Goal: Information Seeking & Learning: Learn about a topic

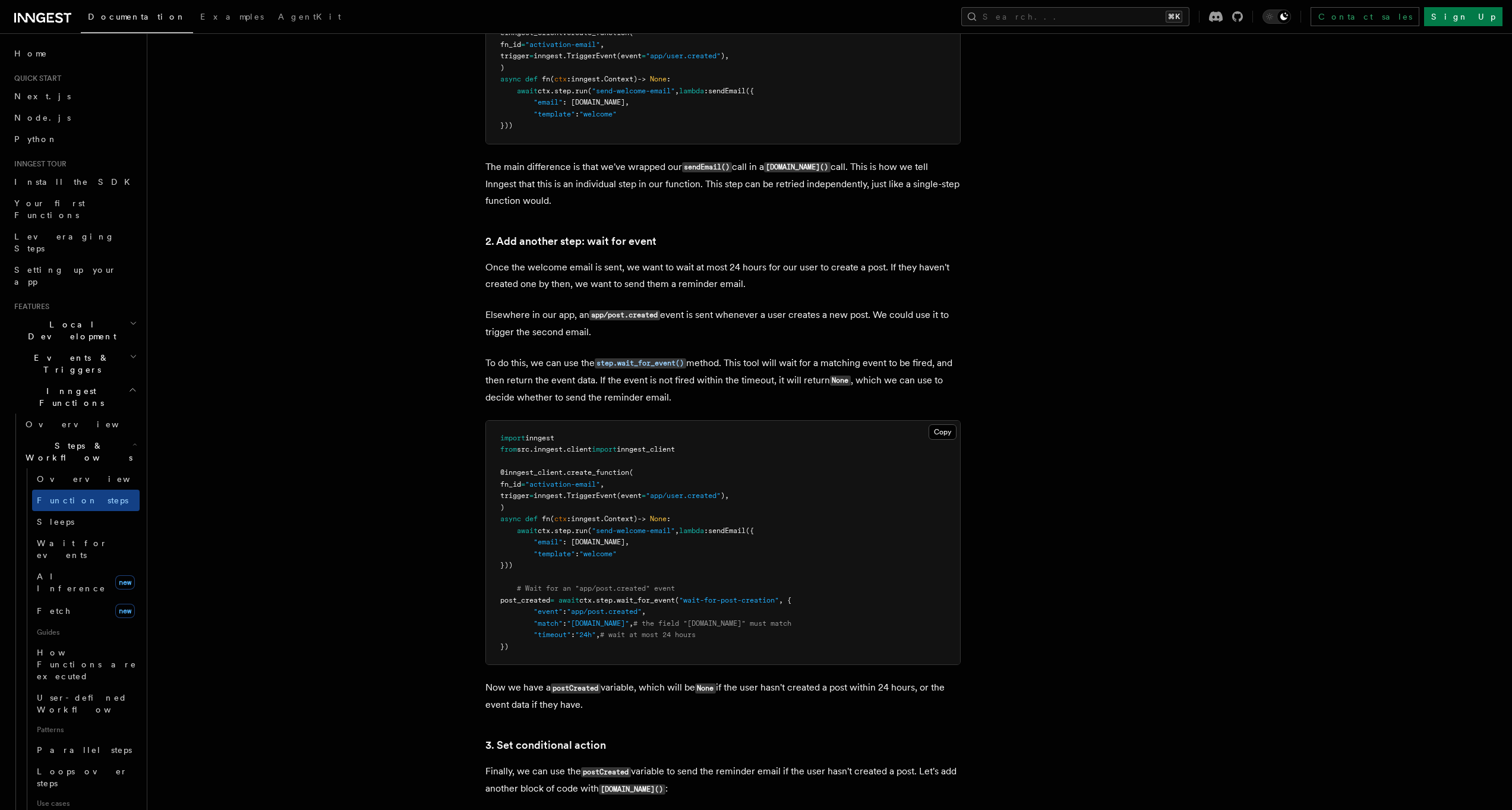
scroll to position [923, 0]
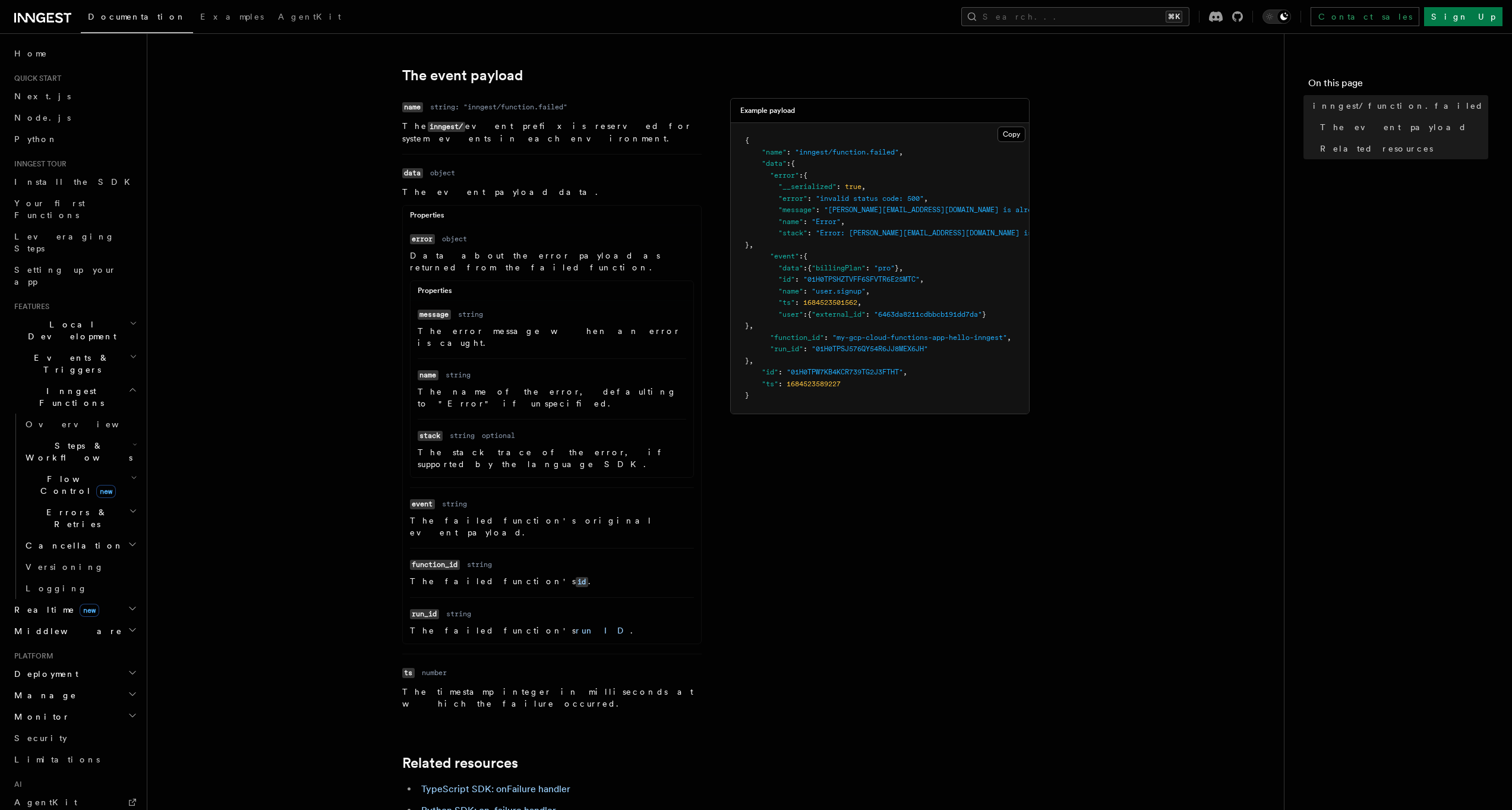
scroll to position [183, 0]
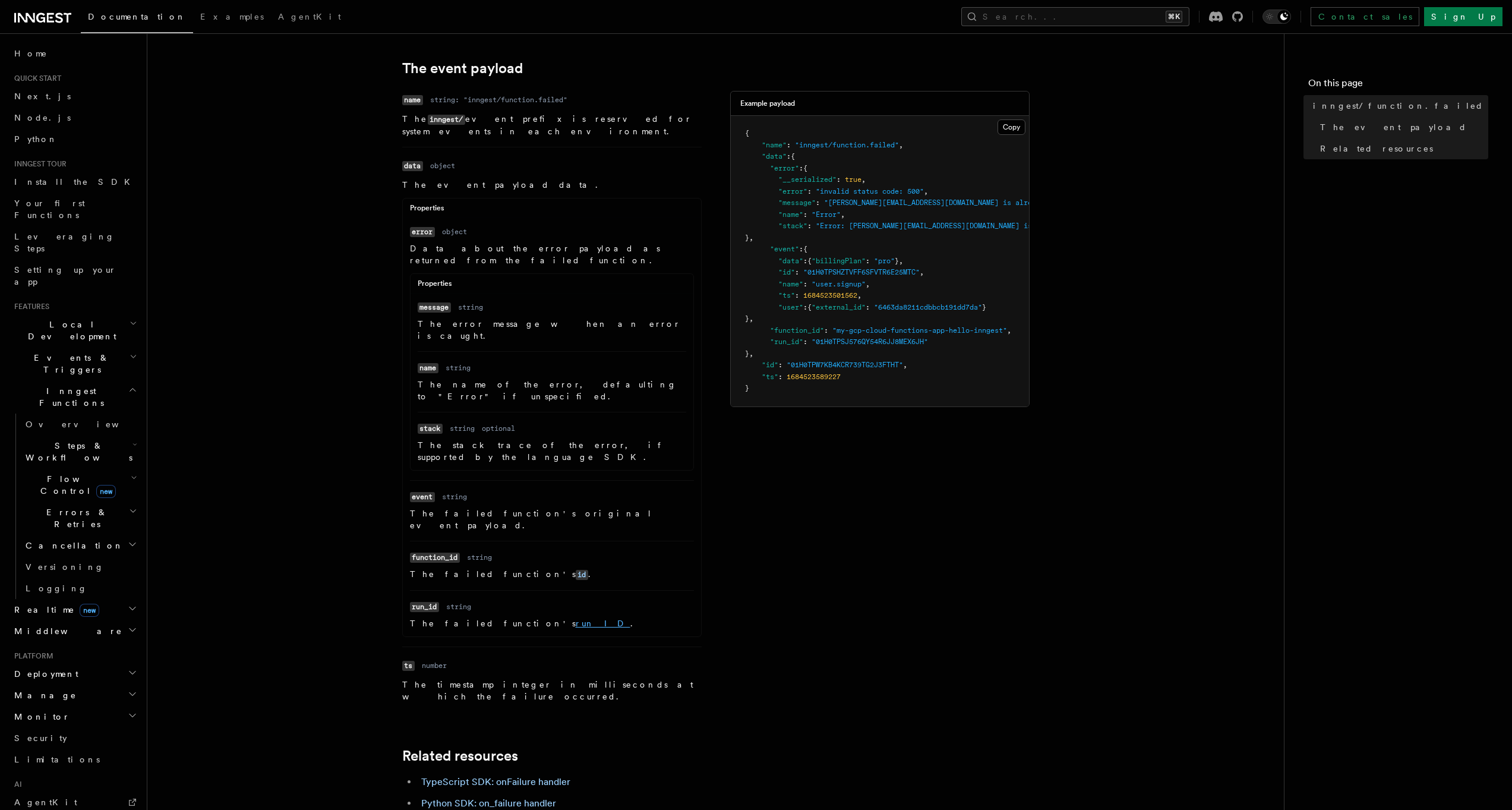
click at [576, 618] on link "run ID" at bounding box center [603, 623] width 55 height 10
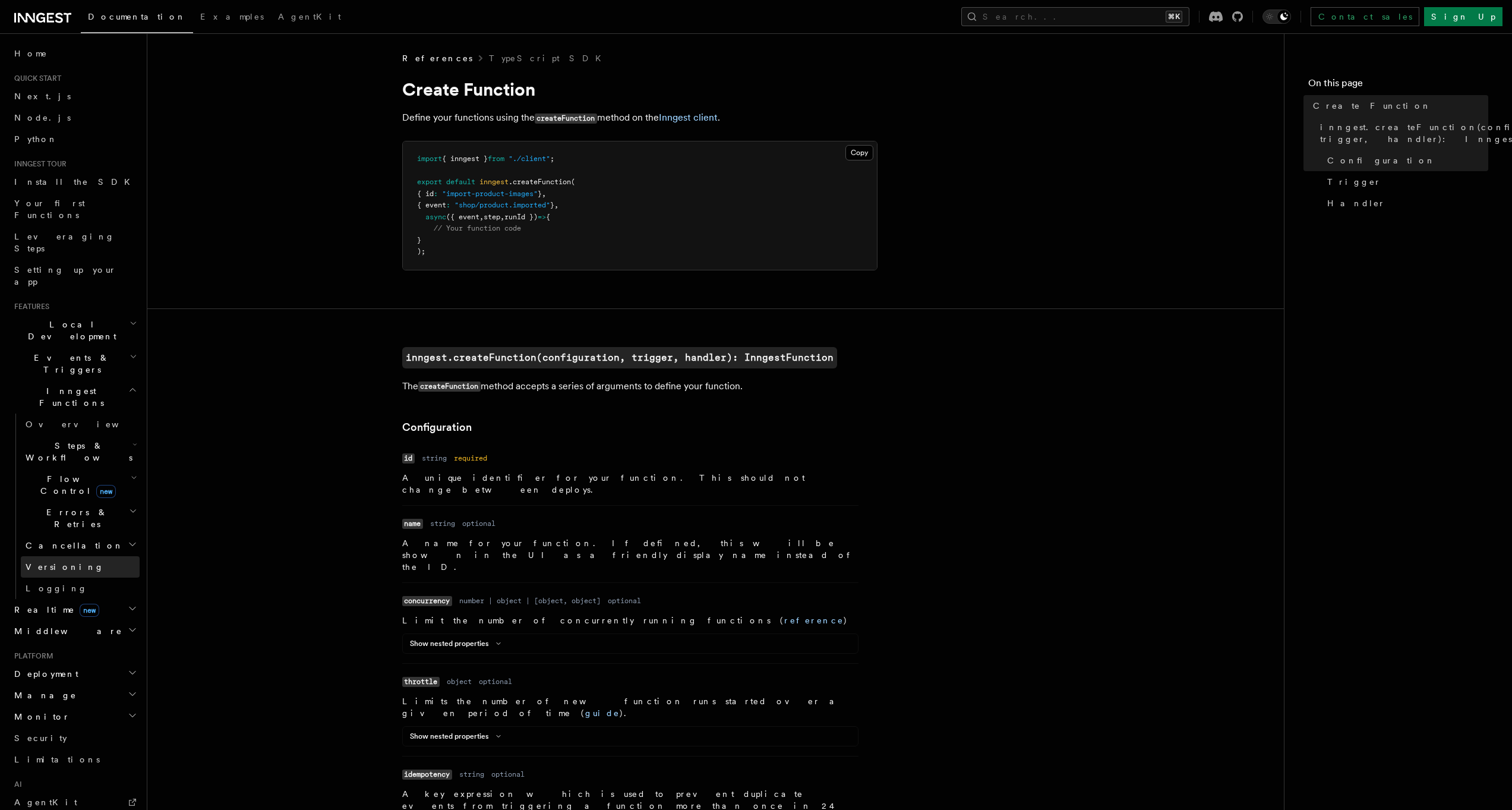
click at [73, 556] on link "Versioning" at bounding box center [80, 567] width 119 height 21
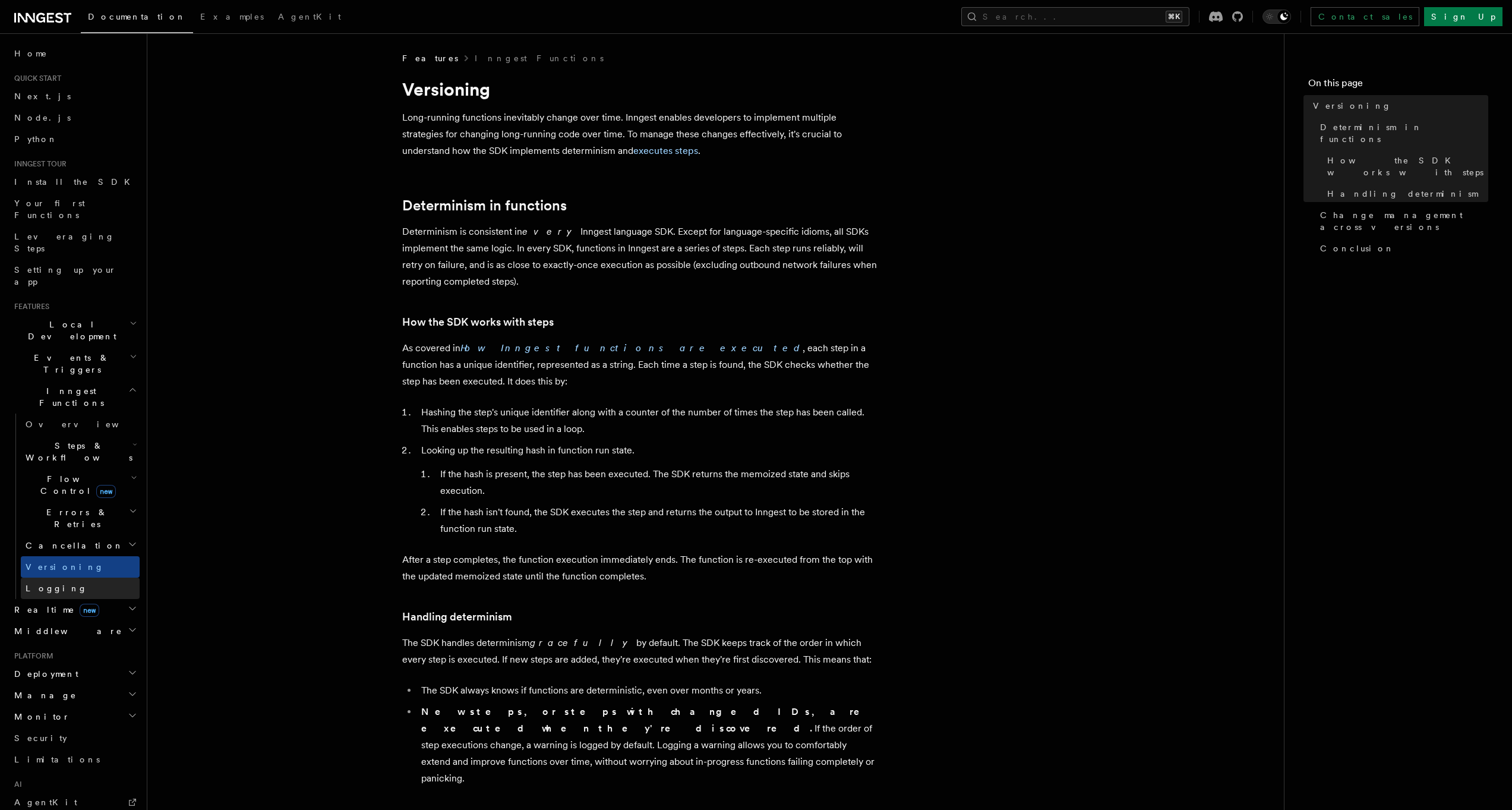
click at [67, 578] on link "Logging" at bounding box center [80, 588] width 119 height 21
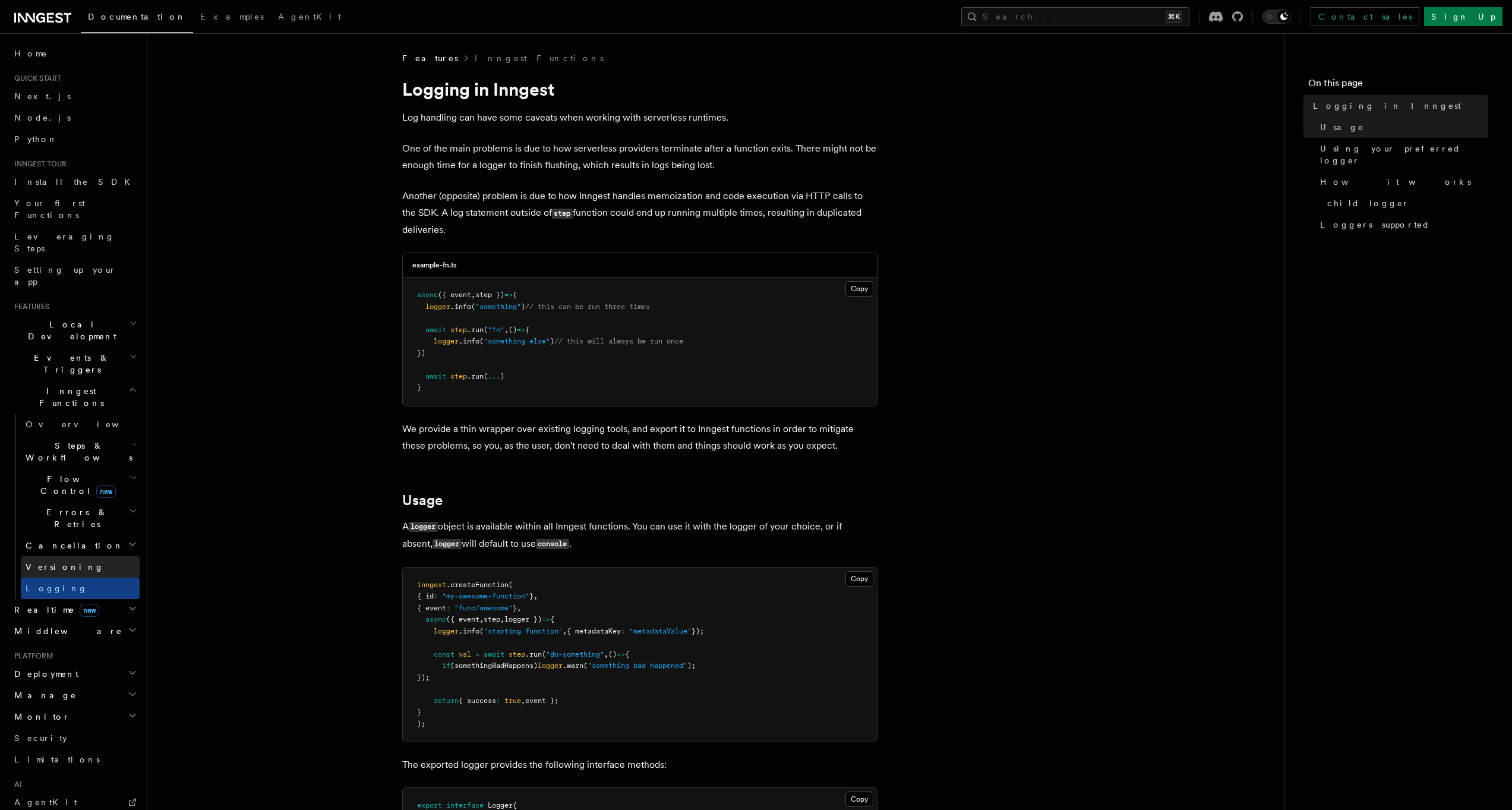
click at [71, 556] on link "Versioning" at bounding box center [80, 567] width 119 height 21
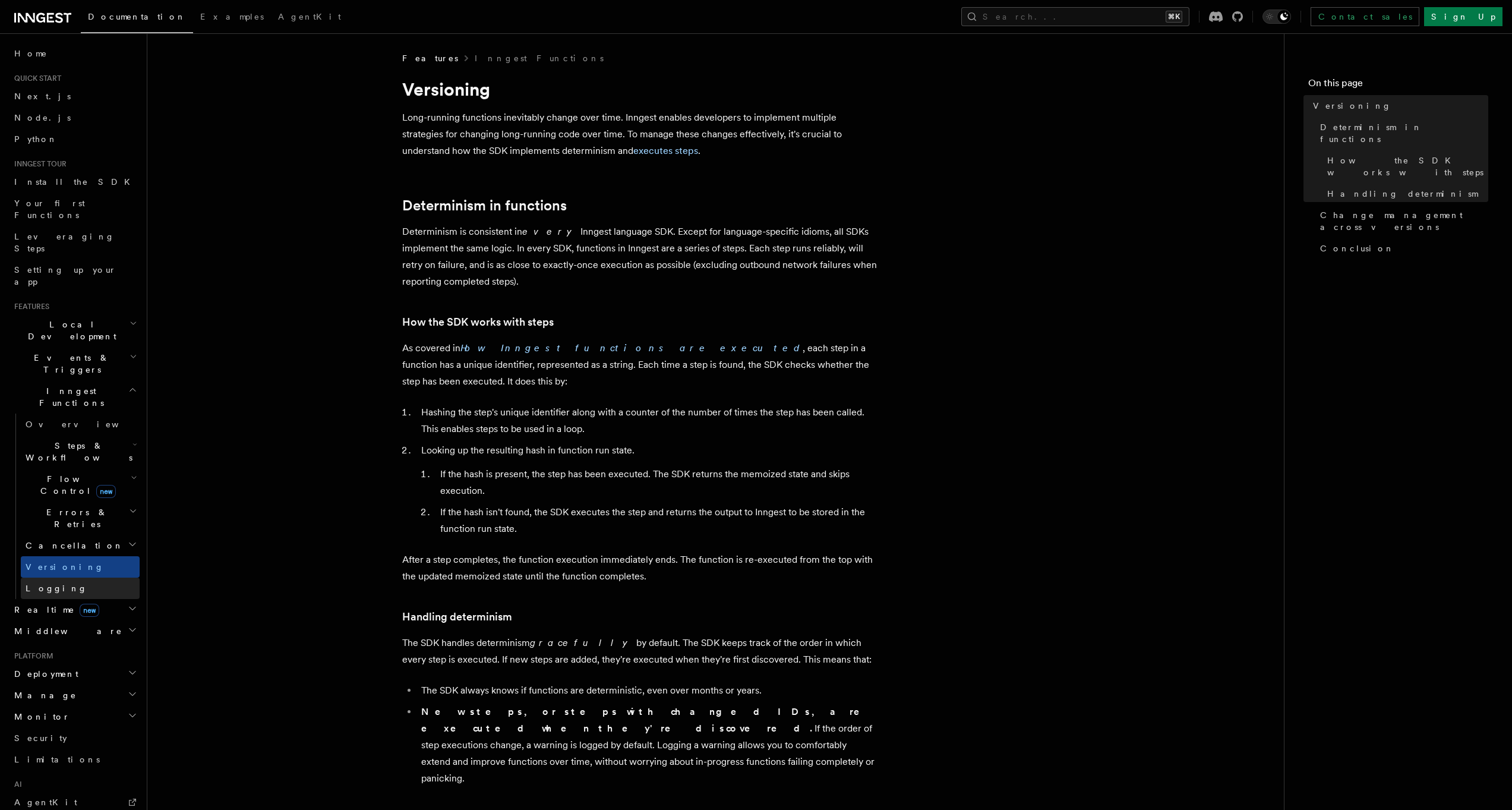
click at [64, 578] on link "Logging" at bounding box center [80, 588] width 119 height 21
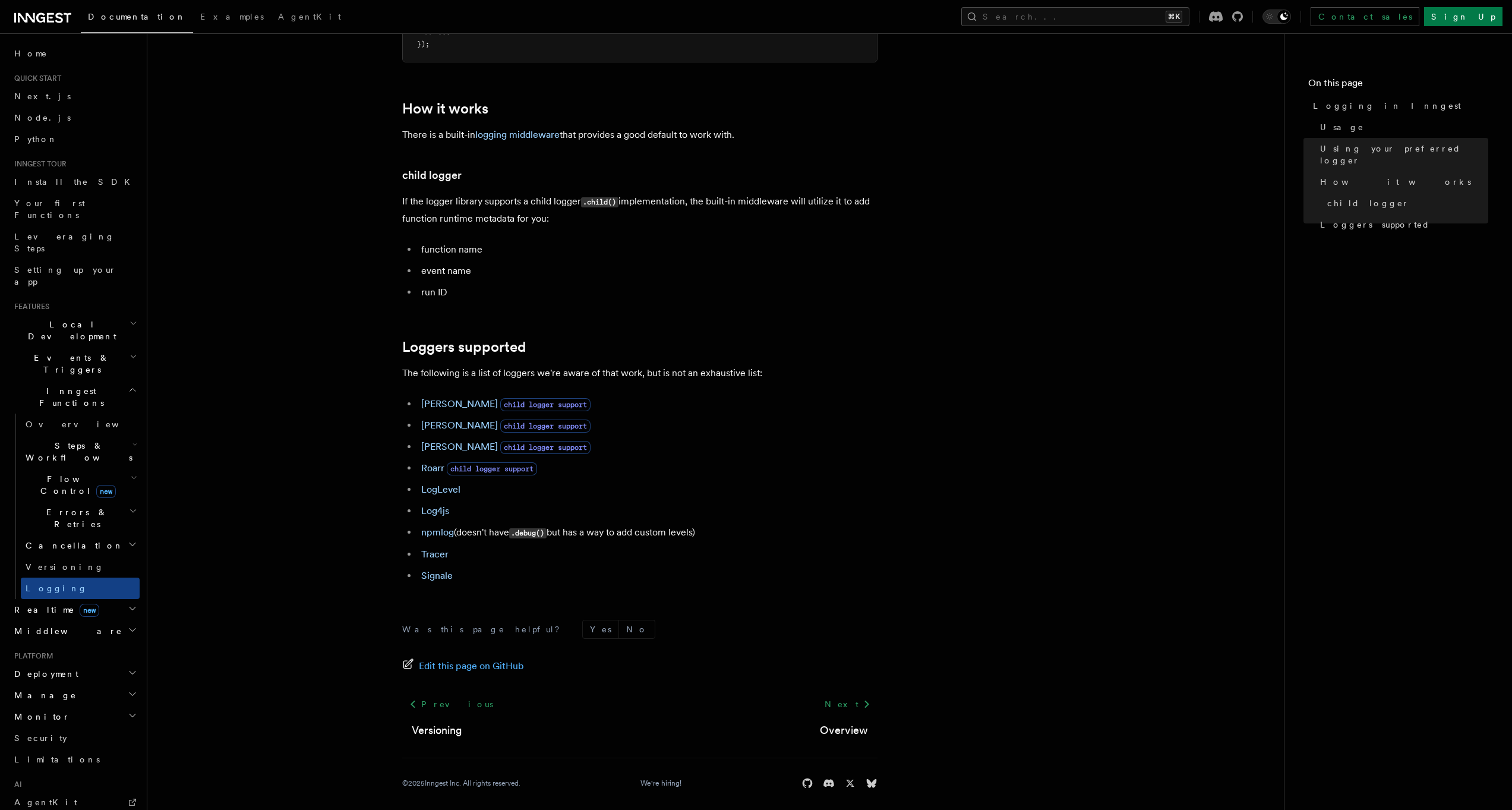
scroll to position [1324, 0]
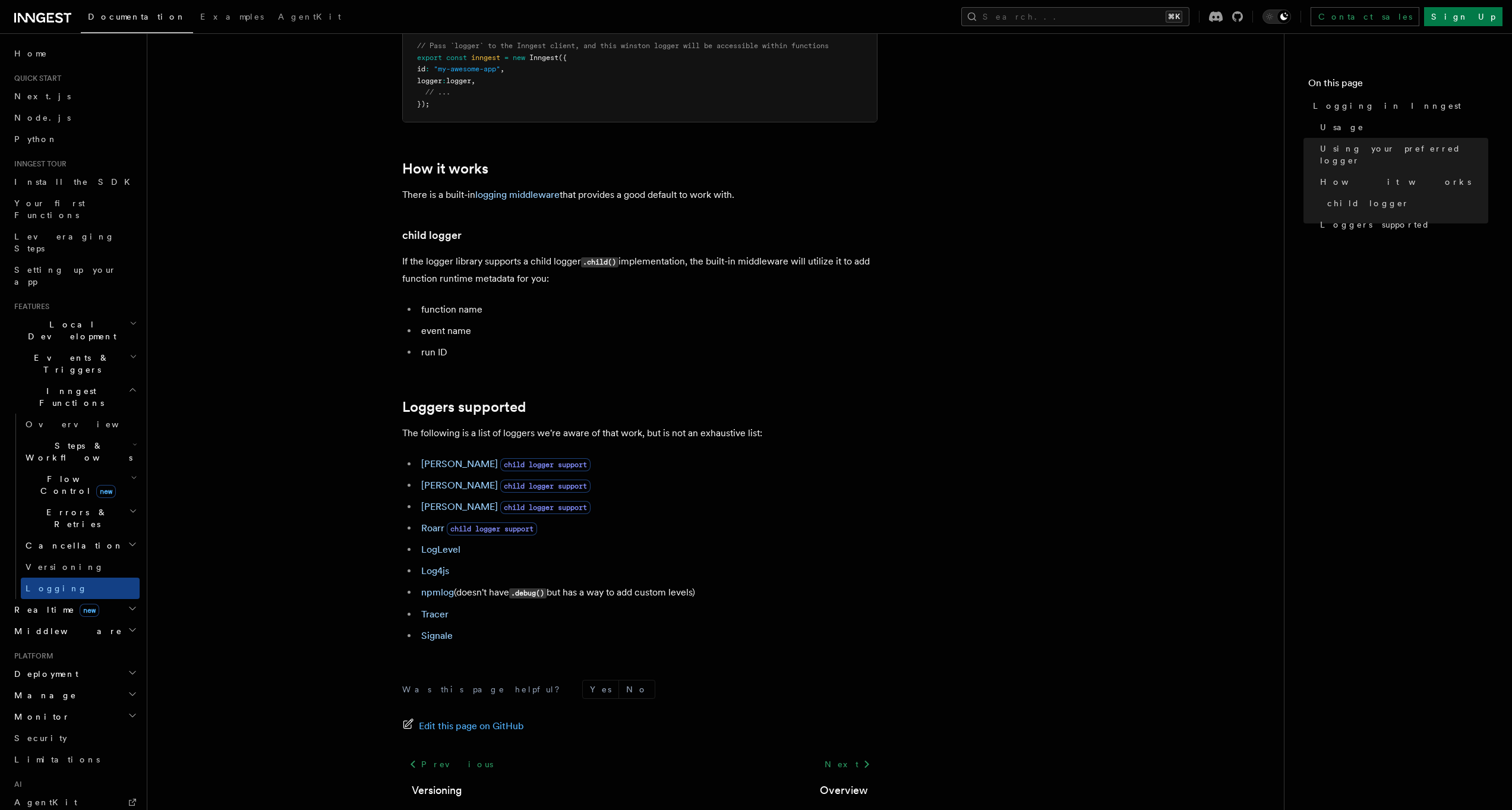
click at [79, 352] on span "Events & Triggers" at bounding box center [70, 364] width 120 height 24
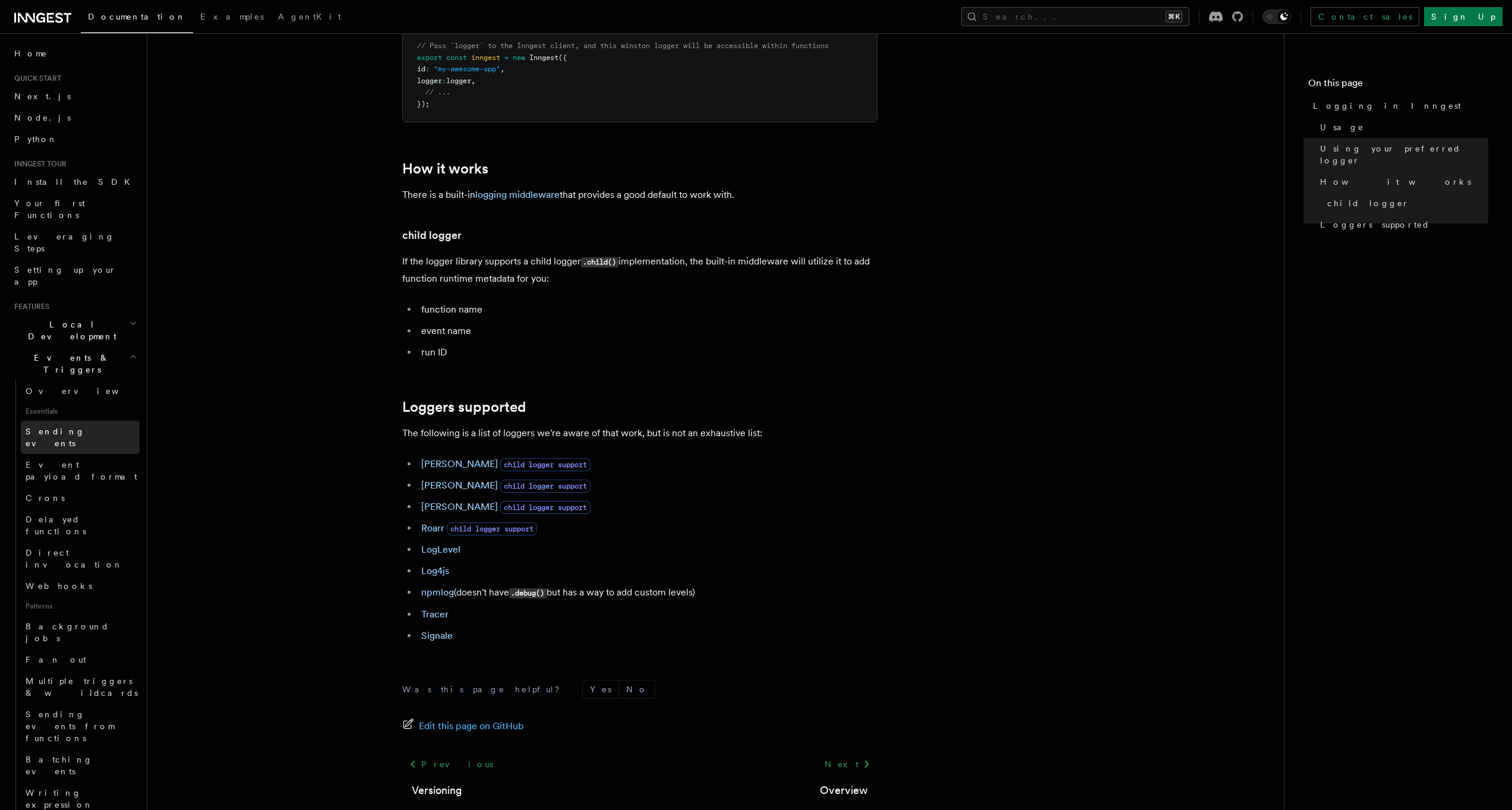
click at [65, 426] on span "Sending events" at bounding box center [55, 437] width 59 height 21
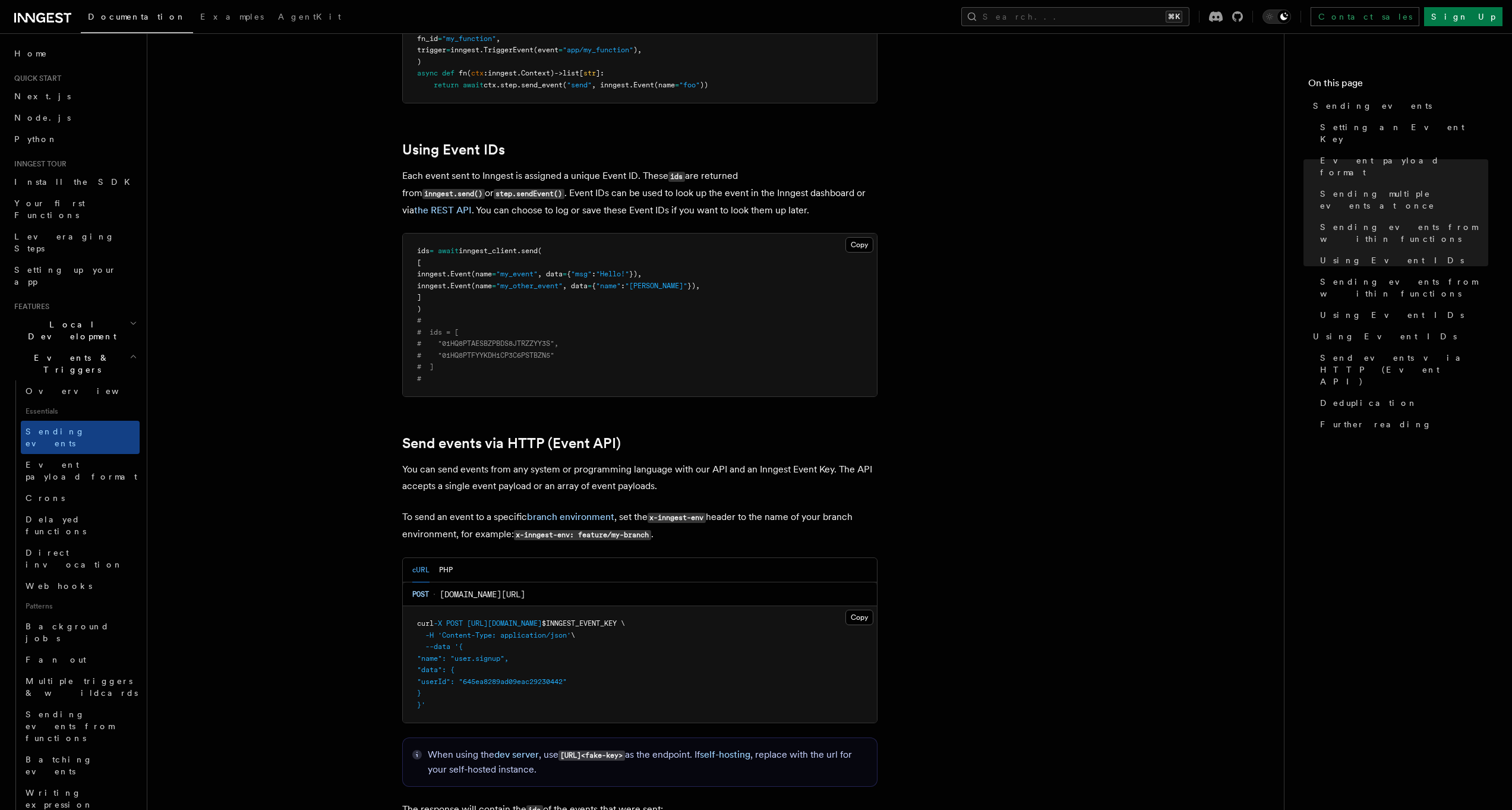
scroll to position [2097, 0]
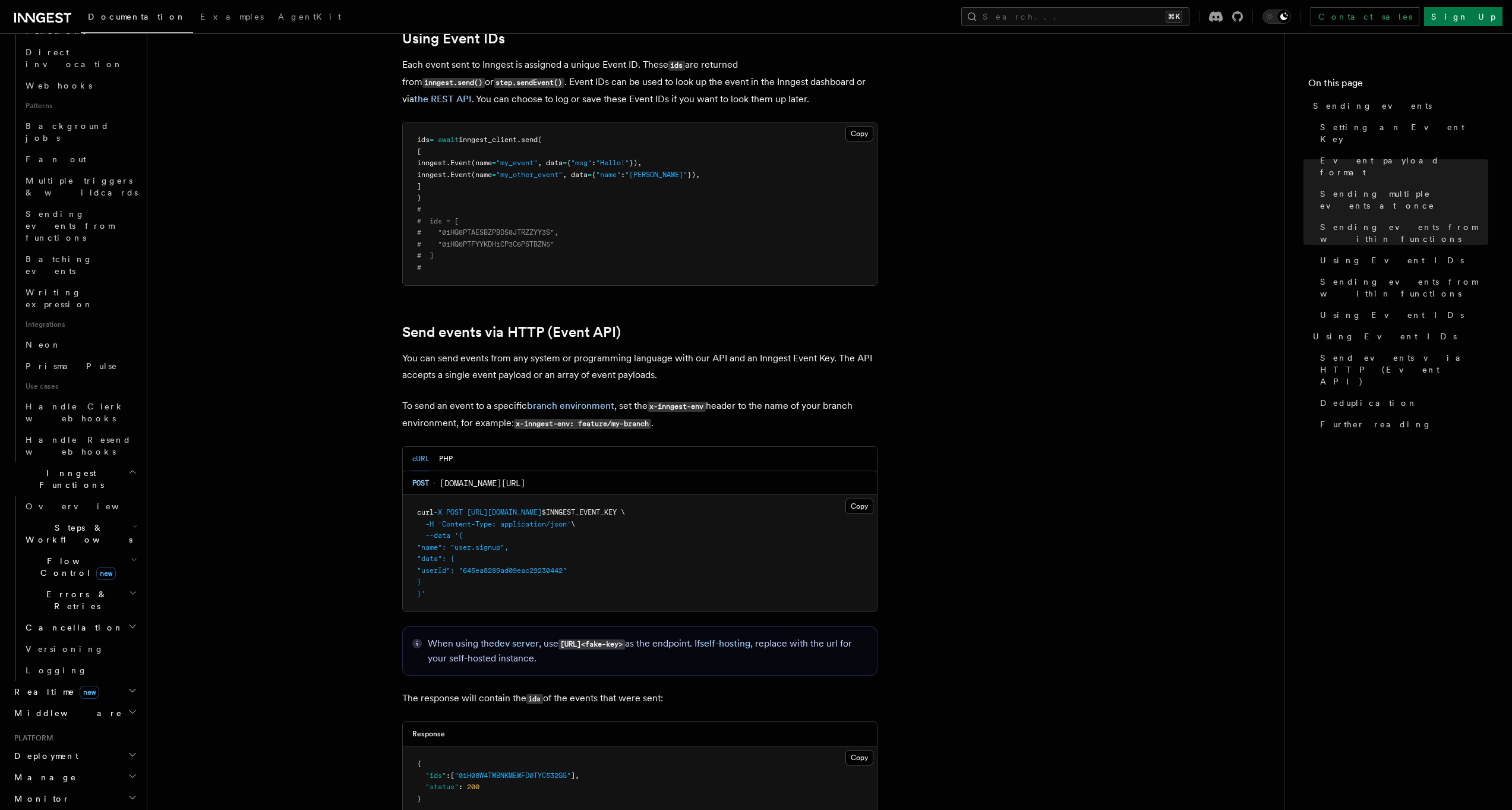
scroll to position [501, 0]
click at [79, 744] on h2 "Deployment" at bounding box center [74, 754] width 130 height 21
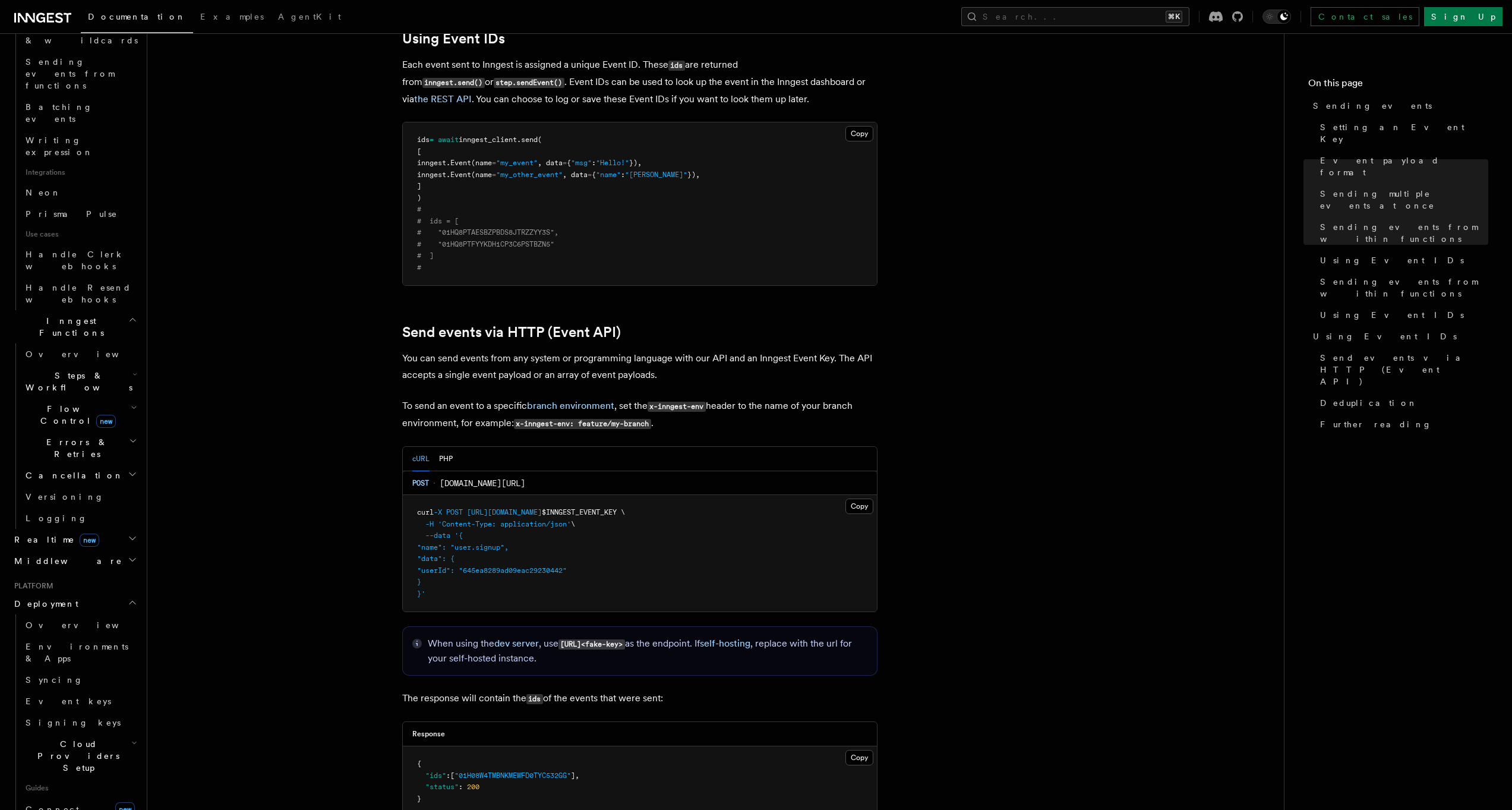
click at [71, 738] on span "Cloud Providers Setup" at bounding box center [76, 756] width 110 height 35
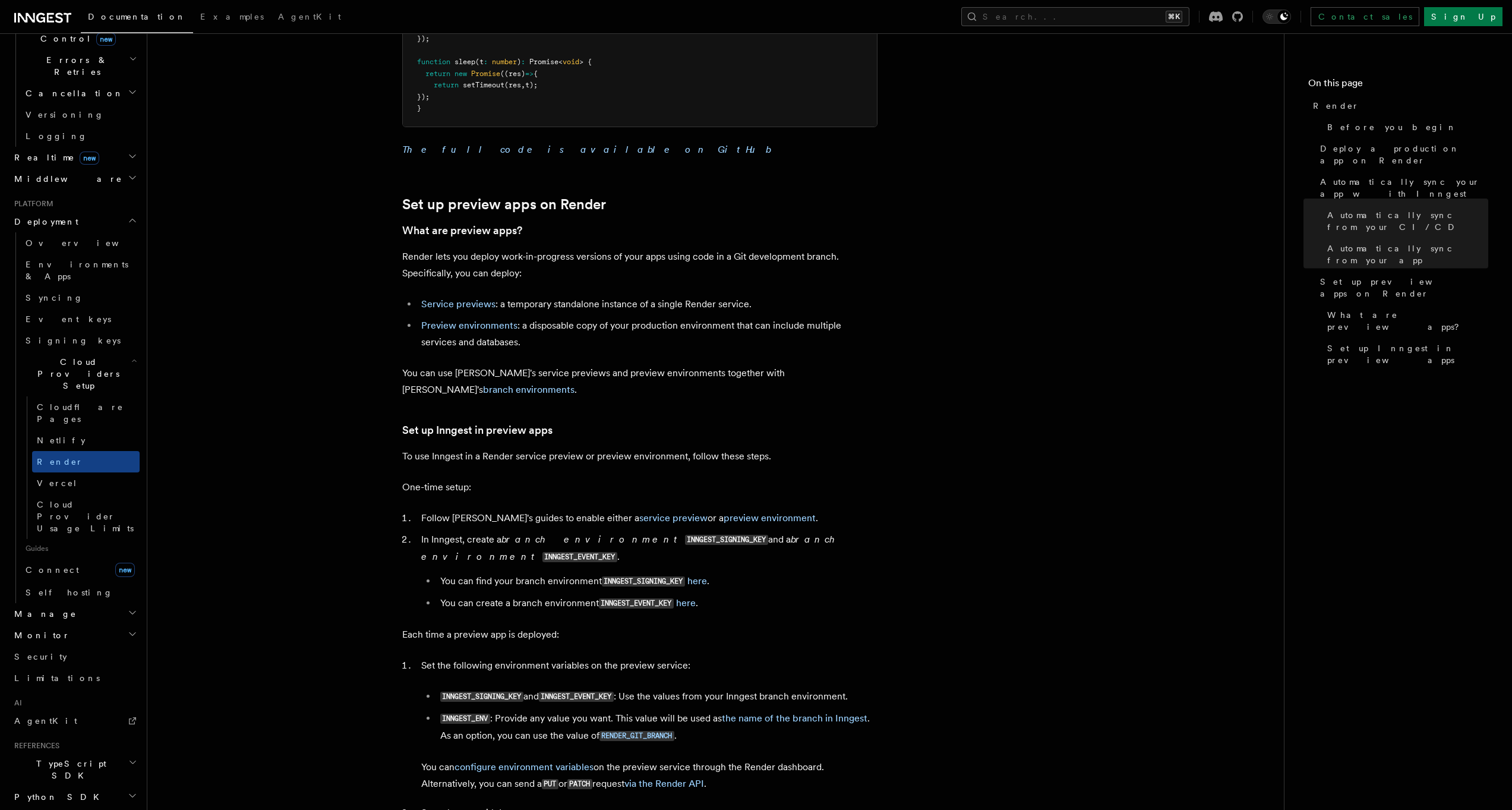
scroll to position [1895, 0]
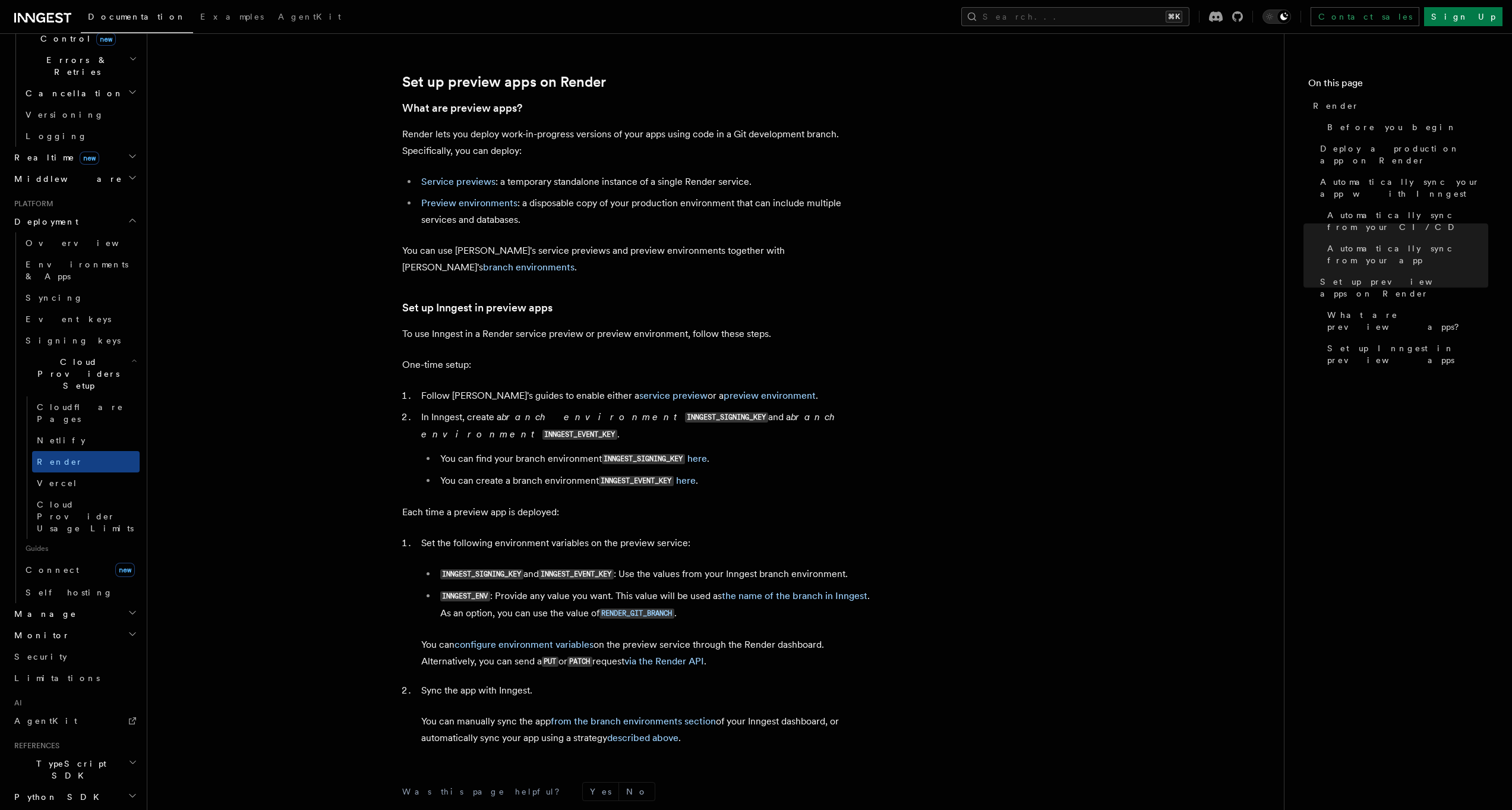
click at [51, 478] on span "Vercel" at bounding box center [57, 483] width 41 height 10
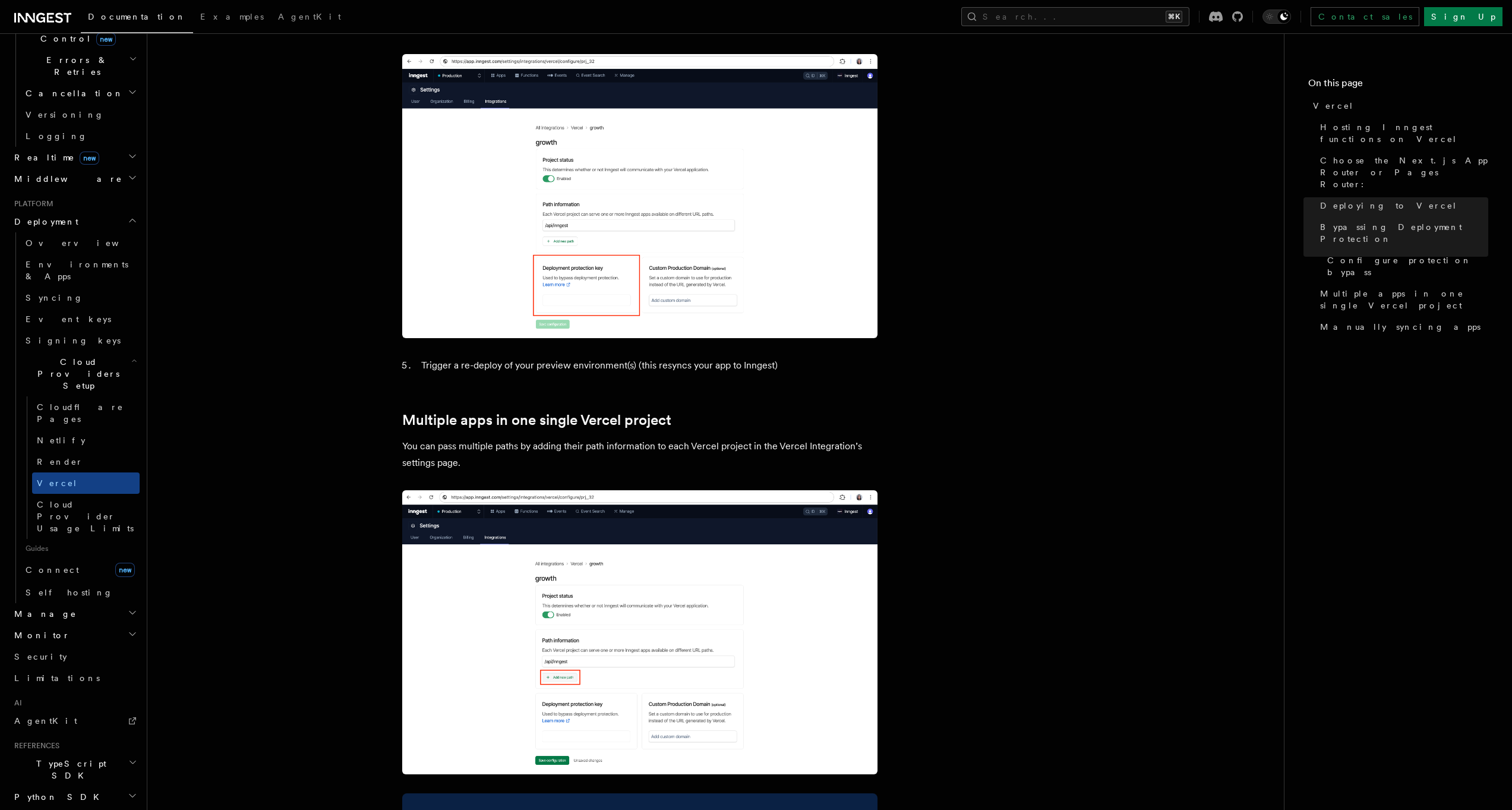
scroll to position [1583, 0]
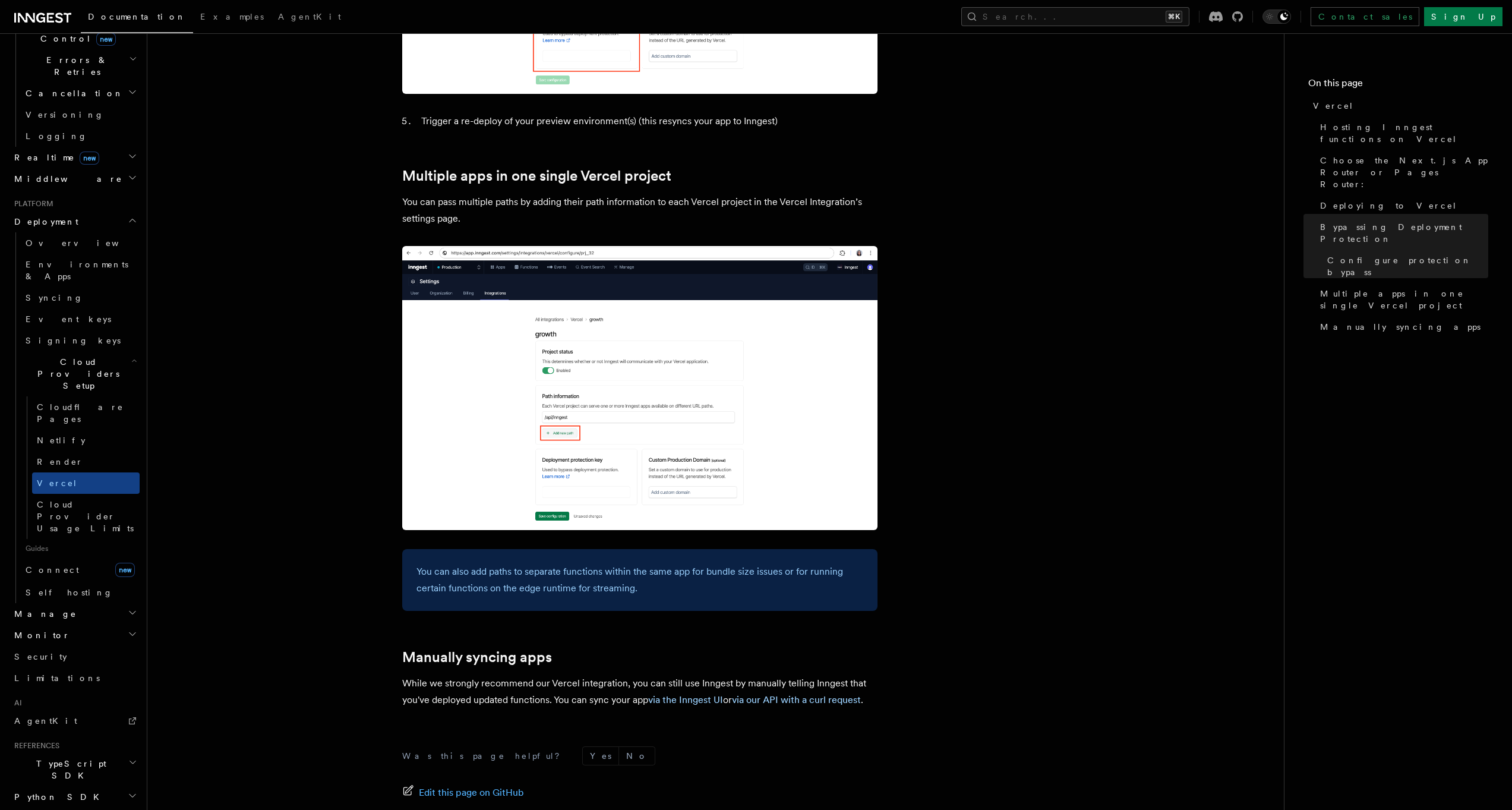
click at [57, 565] on span "Connect" at bounding box center [52, 570] width 54 height 10
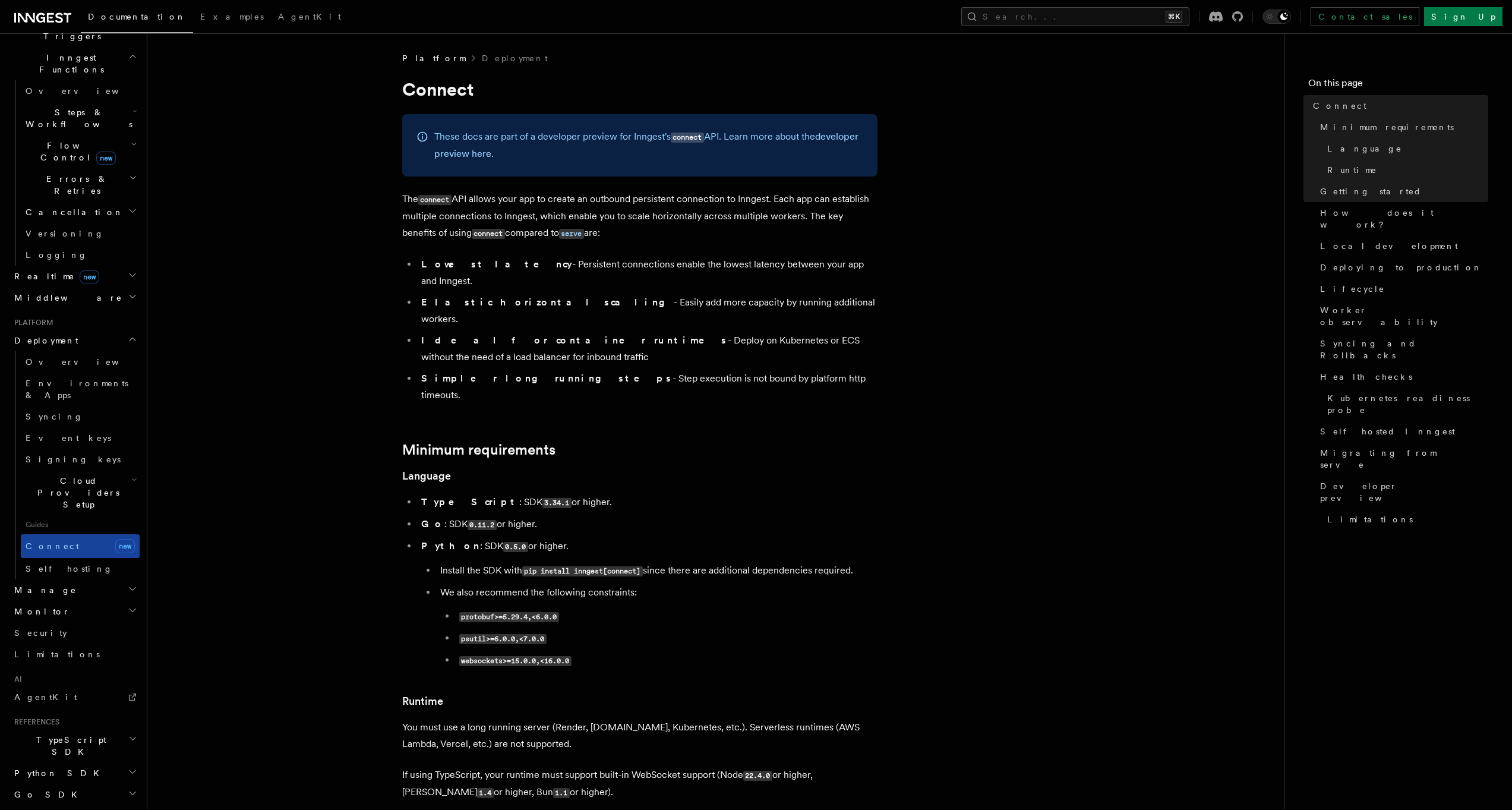
scroll to position [318, 0]
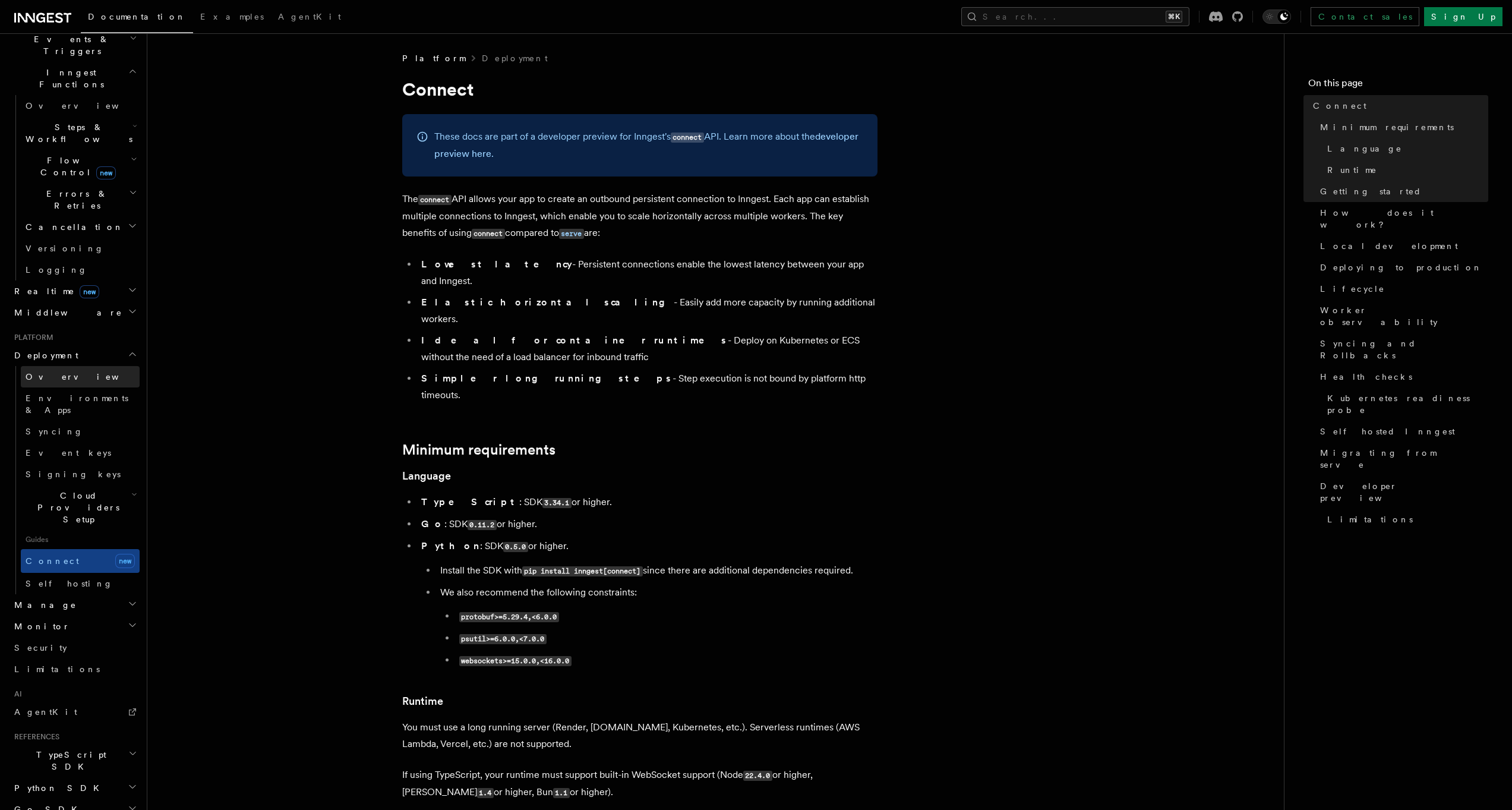
click at [37, 372] on span "Overview" at bounding box center [87, 377] width 123 height 10
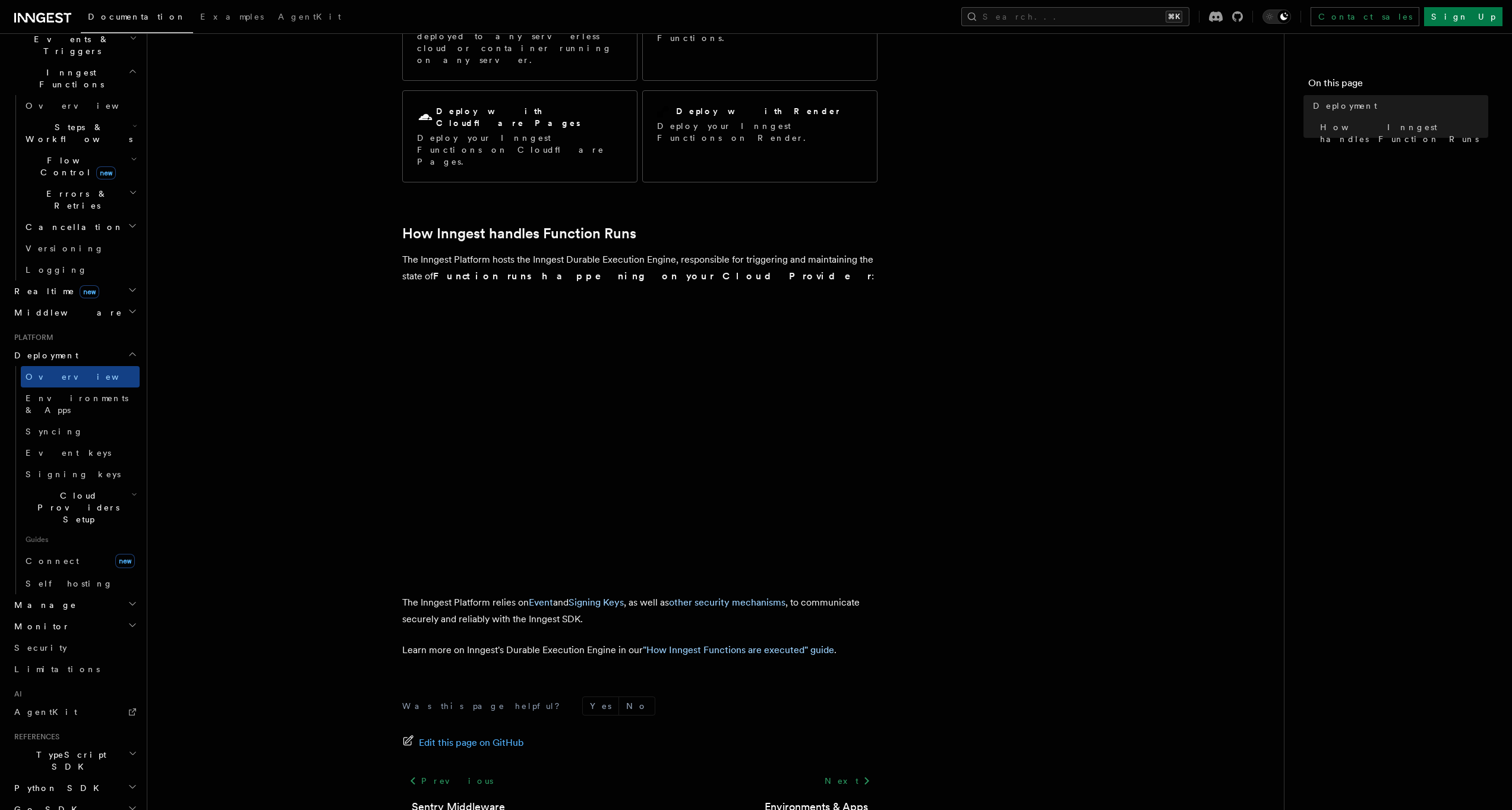
scroll to position [199, 0]
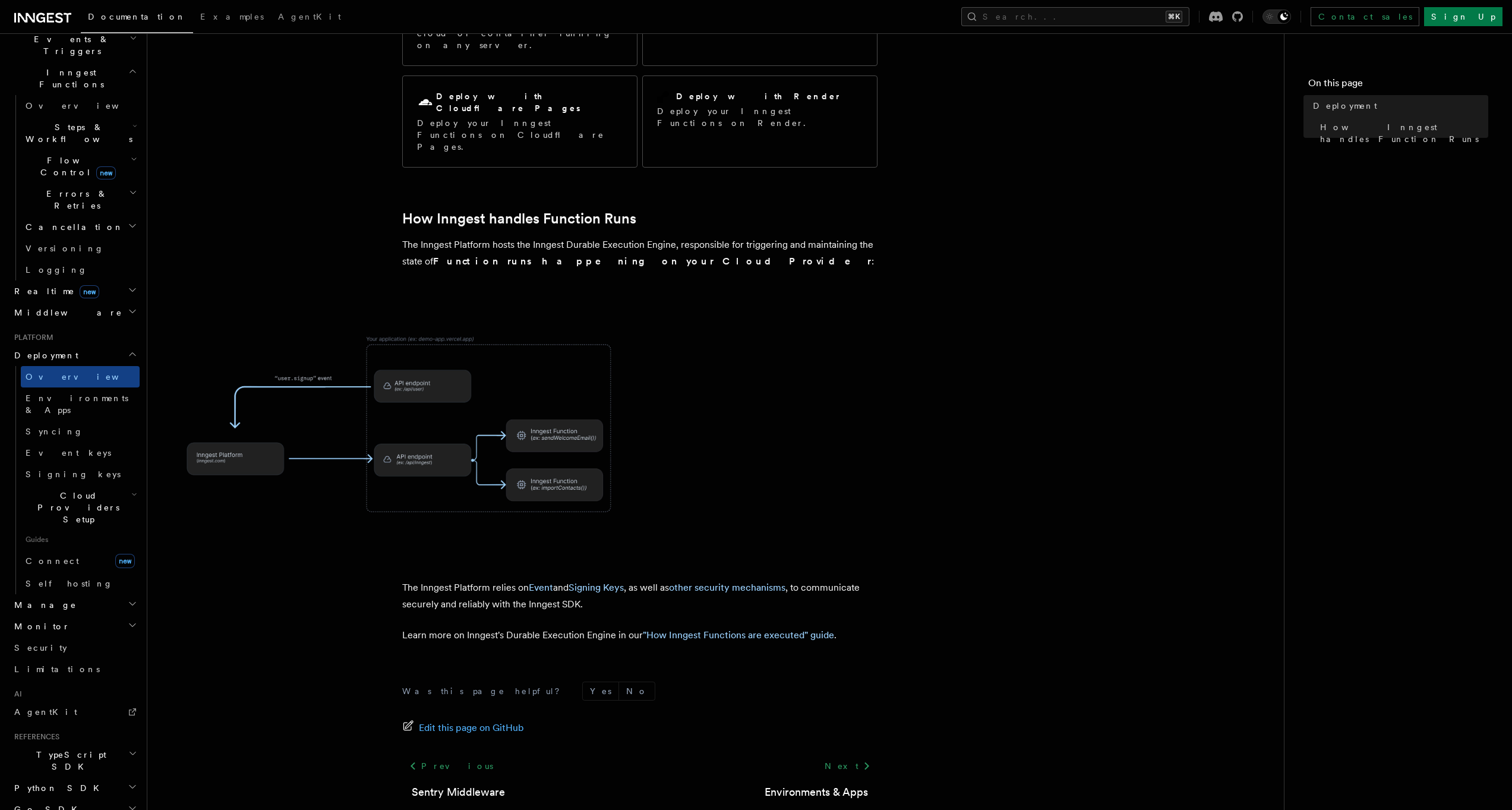
click at [783, 737] on footer "Was this page helpful? Yes No Edit this page on GitHub Previous Sentry Middlewa…" at bounding box center [639, 766] width 475 height 170
click at [787, 784] on link "Environments & Apps" at bounding box center [816, 792] width 103 height 16
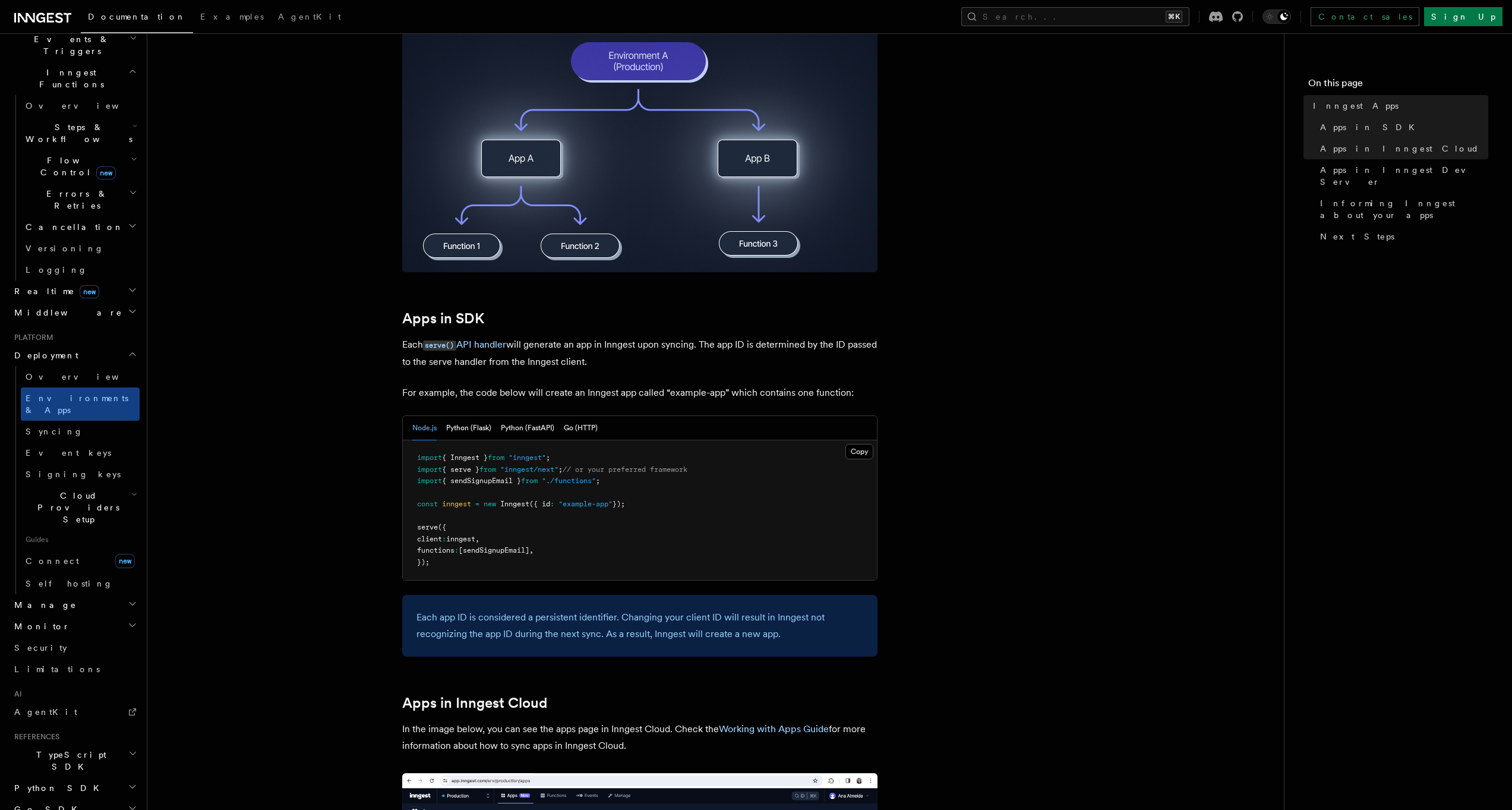
scroll to position [351, 0]
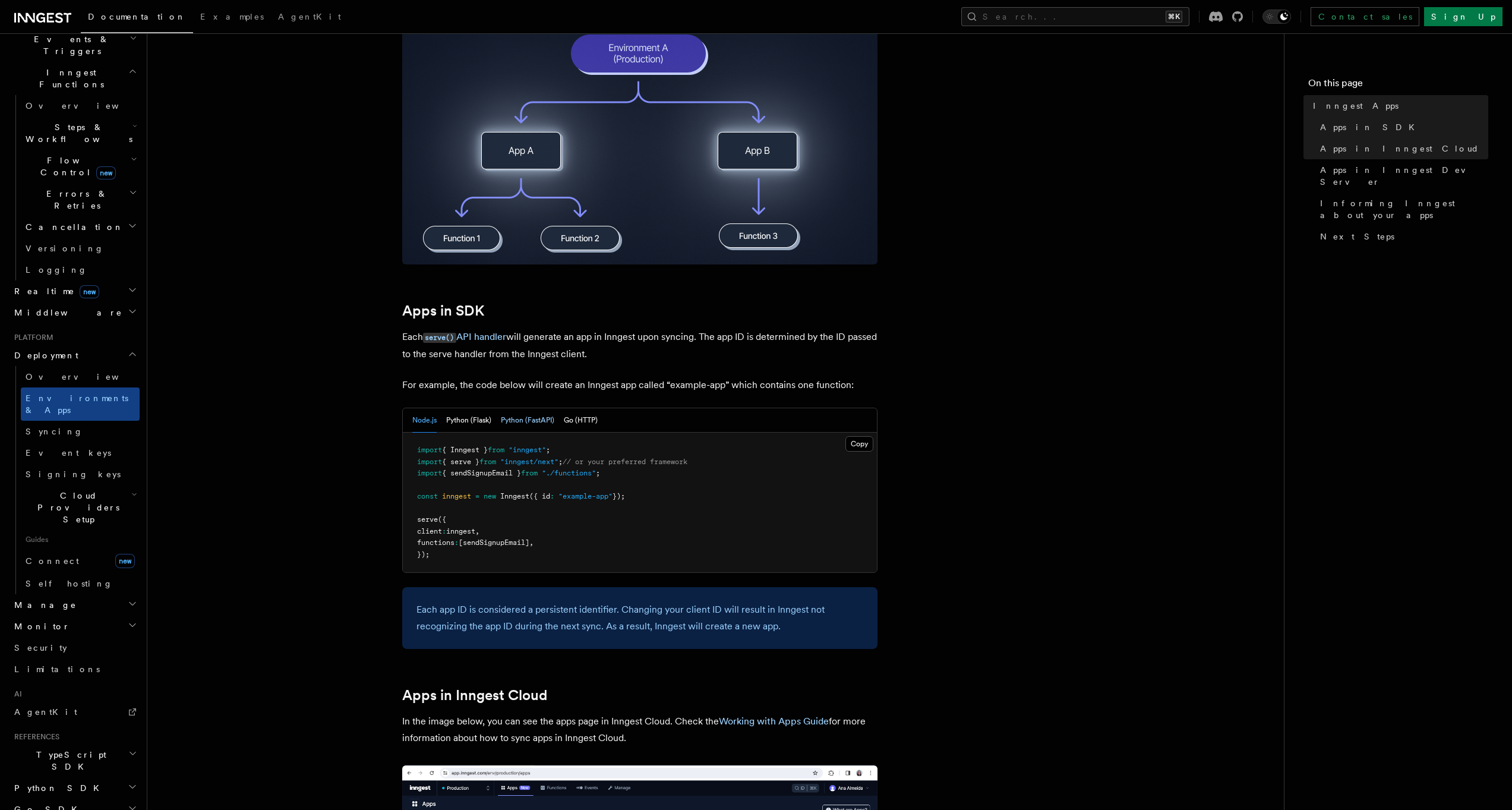
click at [519, 429] on button "Python (FastAPI)" at bounding box center [528, 420] width 54 height 24
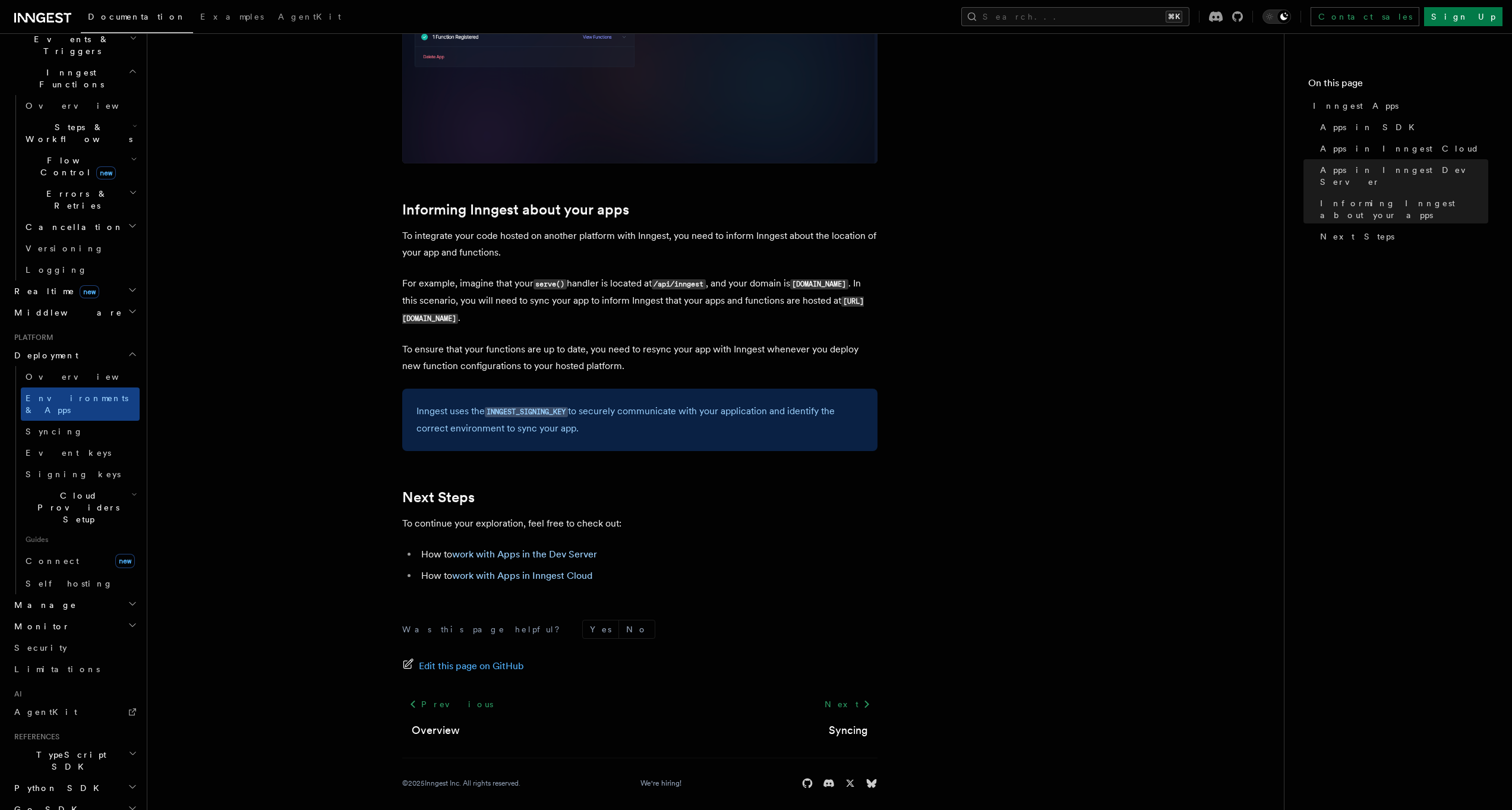
scroll to position [1804, 0]
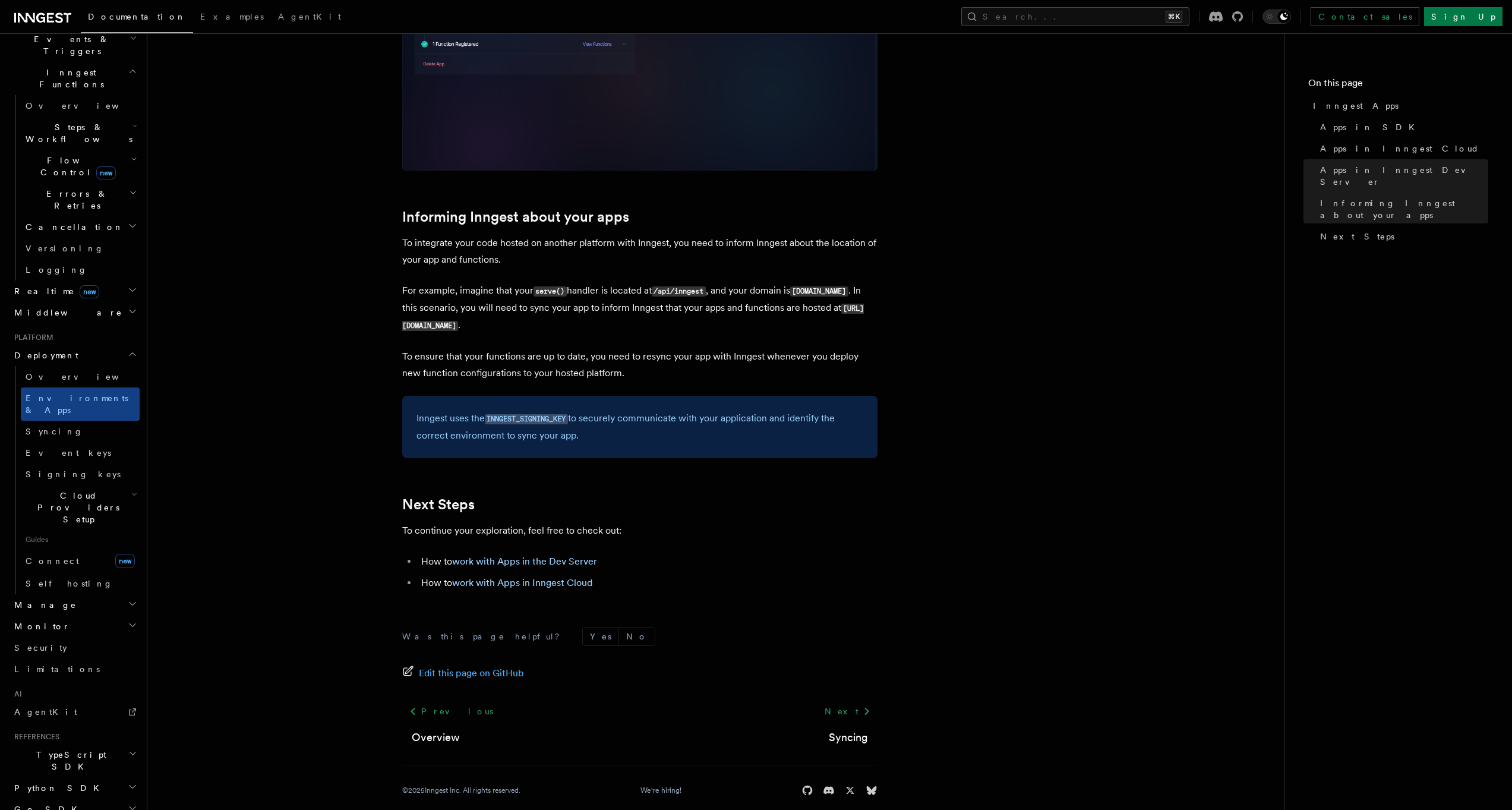
click at [567, 577] on link "work with Apps in Inngest Cloud" at bounding box center [522, 582] width 140 height 12
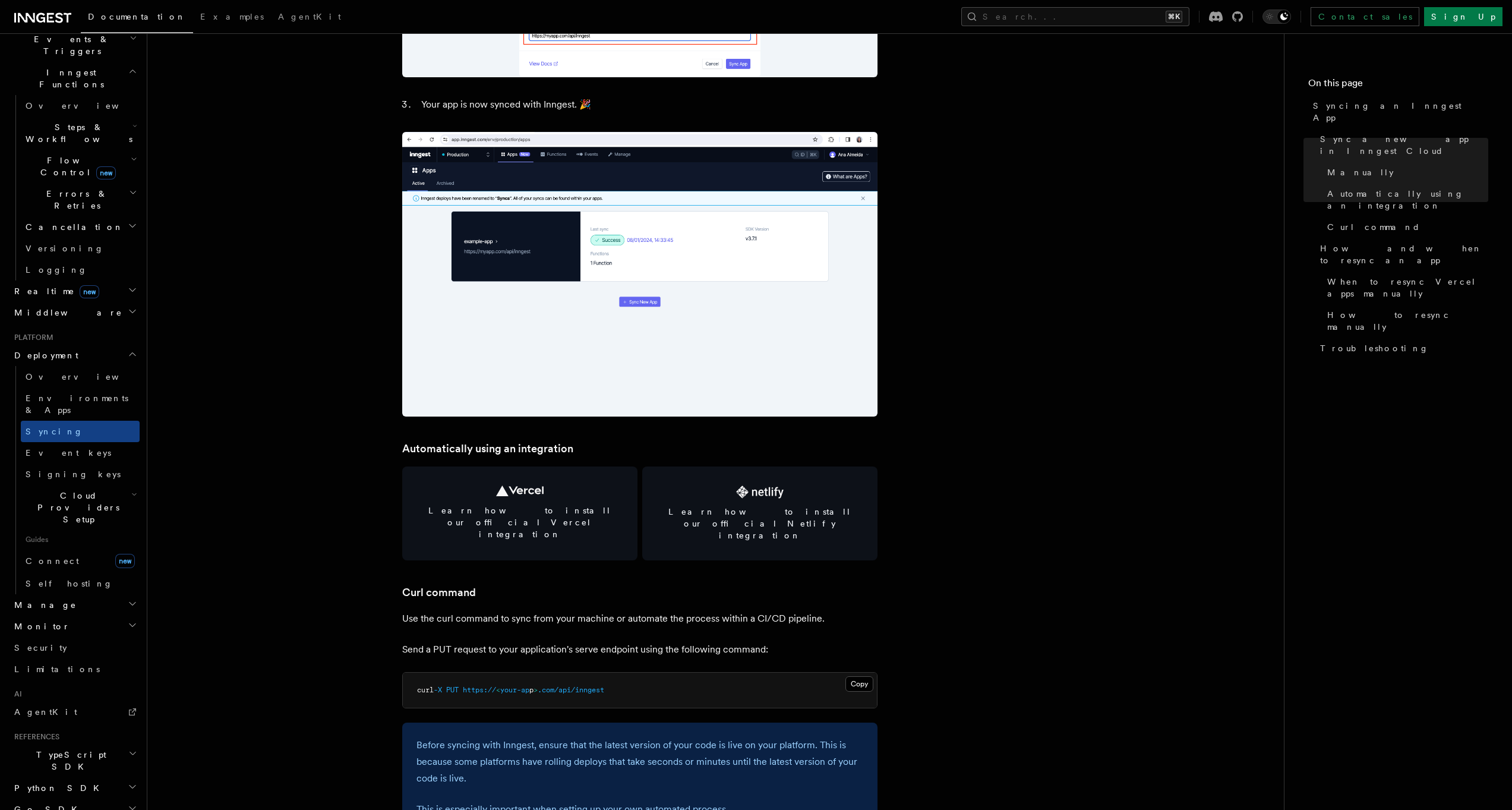
scroll to position [1281, 0]
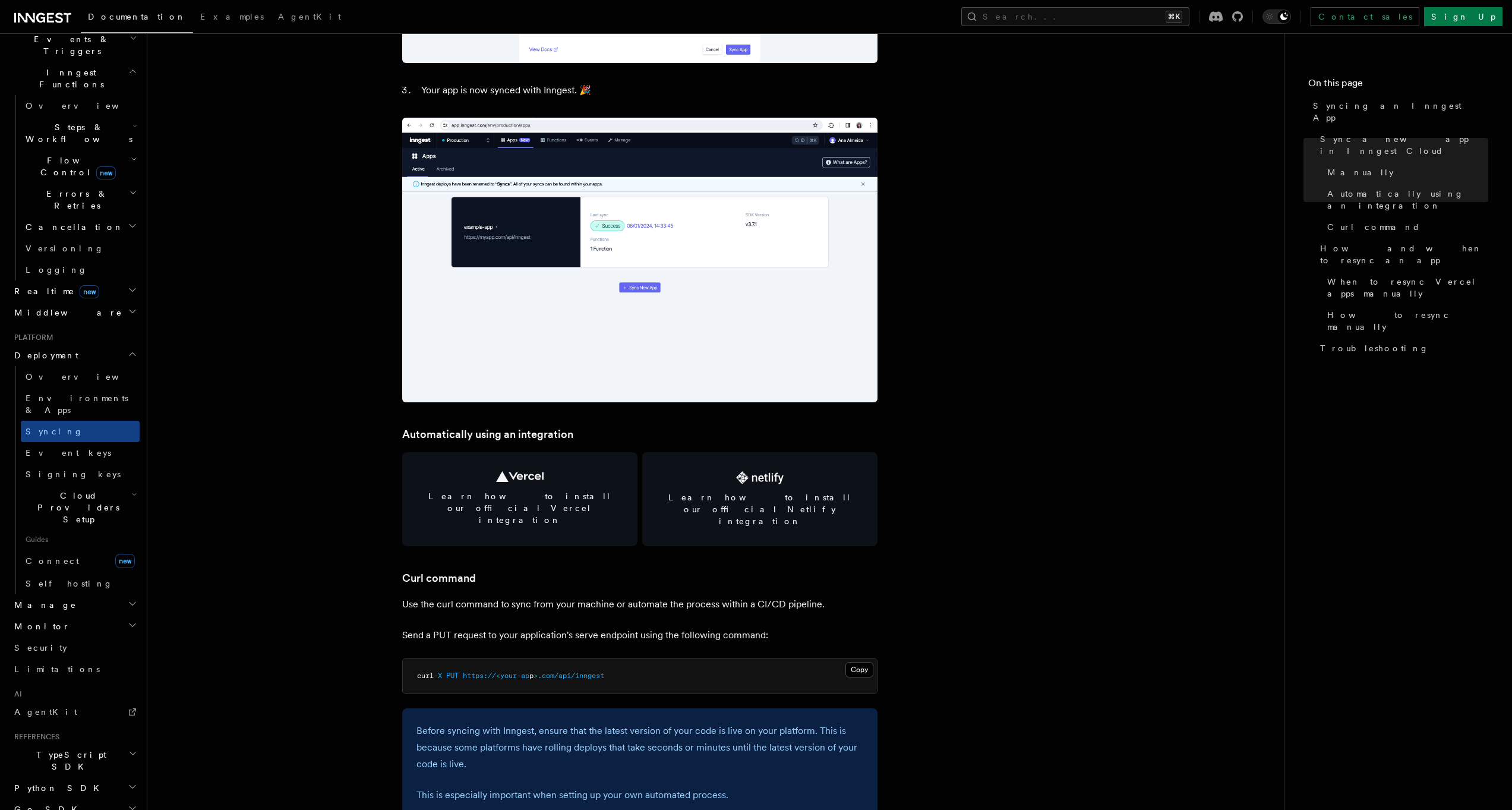
click at [672, 536] on article "Platform Deployment Syncing an Inngest App After deploying your code to a hosti…" at bounding box center [715, 729] width 1098 height 3916
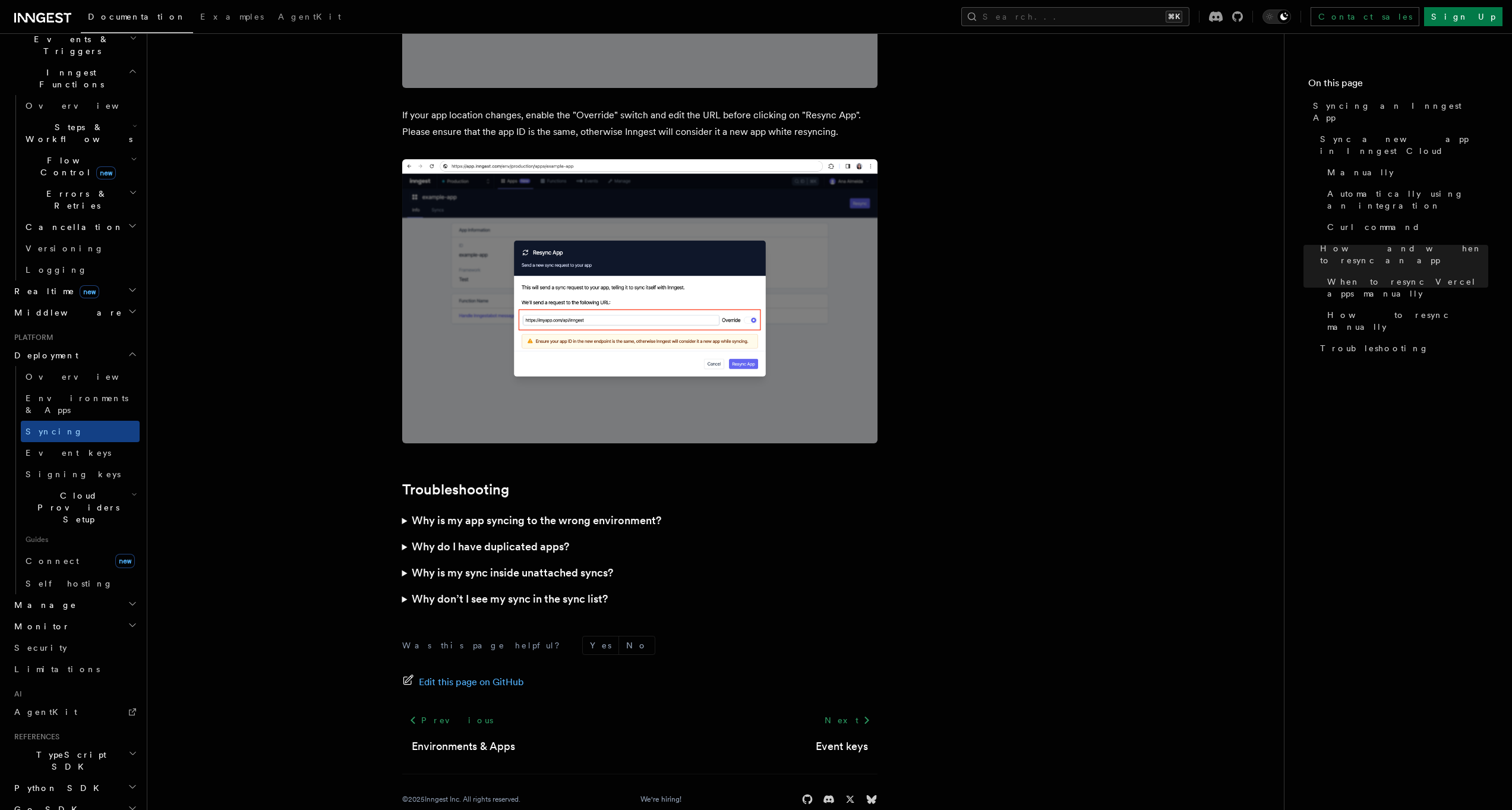
scroll to position [3075, 0]
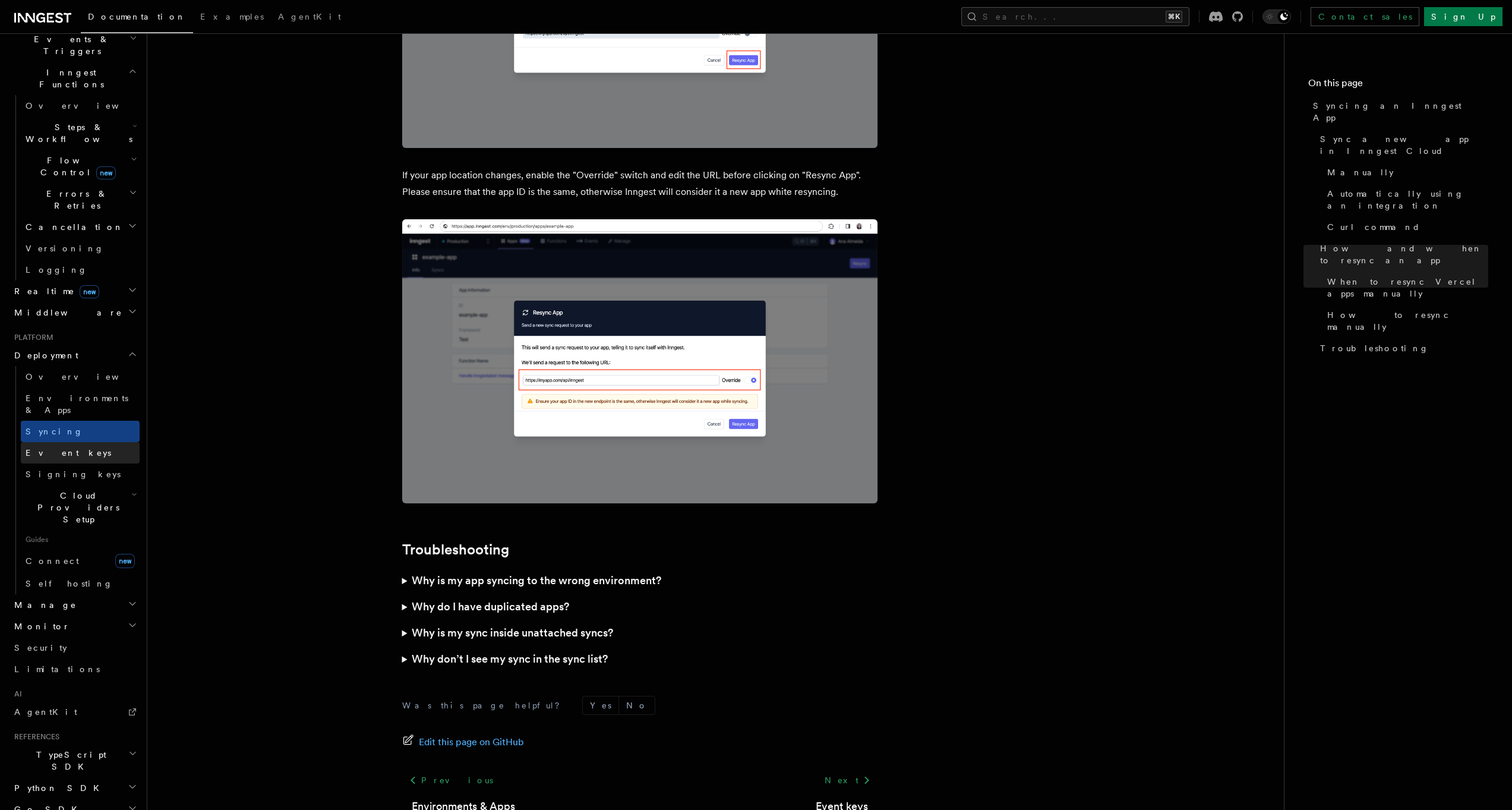
click at [45, 448] on span "Event keys" at bounding box center [68, 453] width 85 height 10
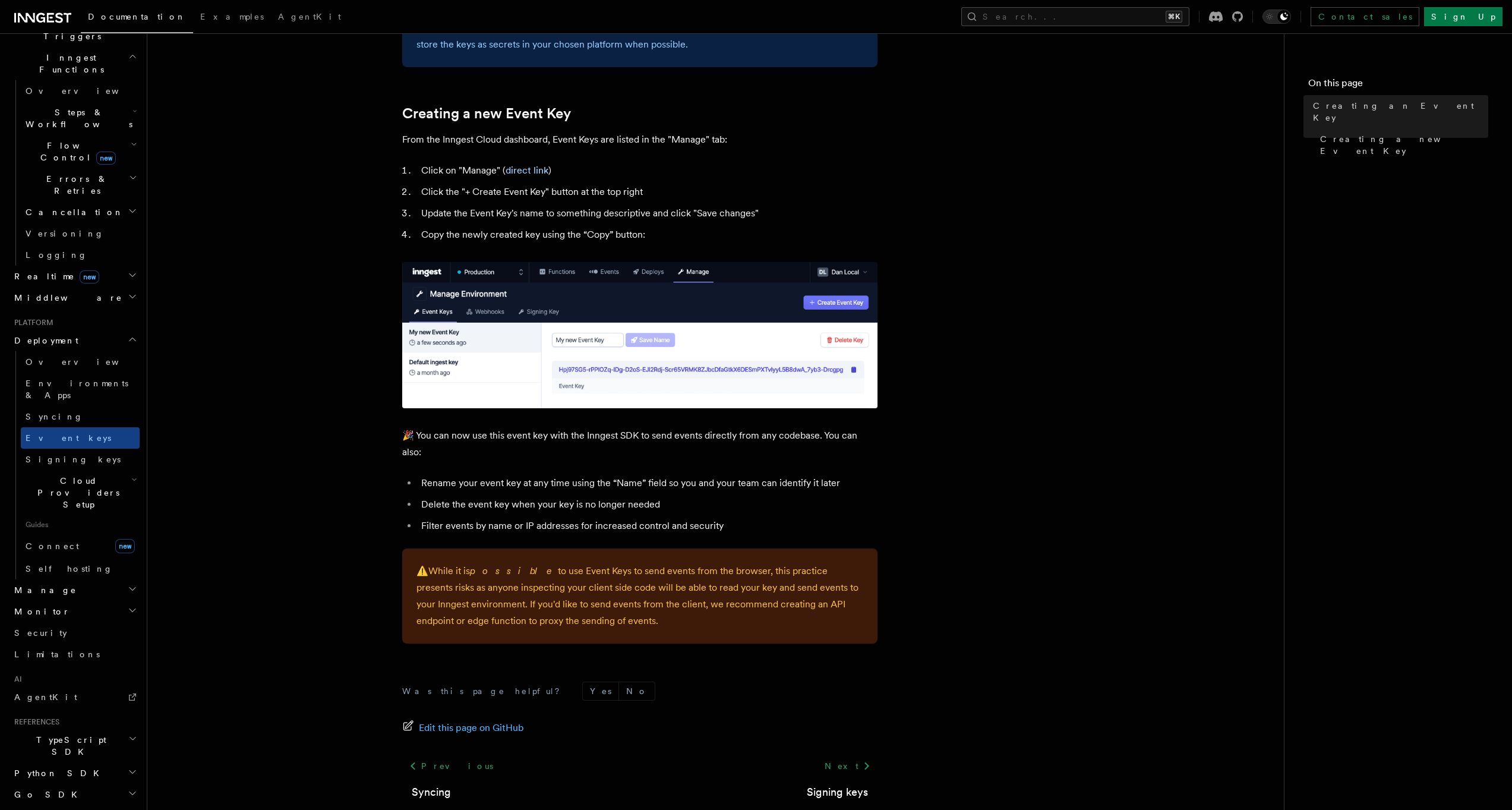
scroll to position [493, 0]
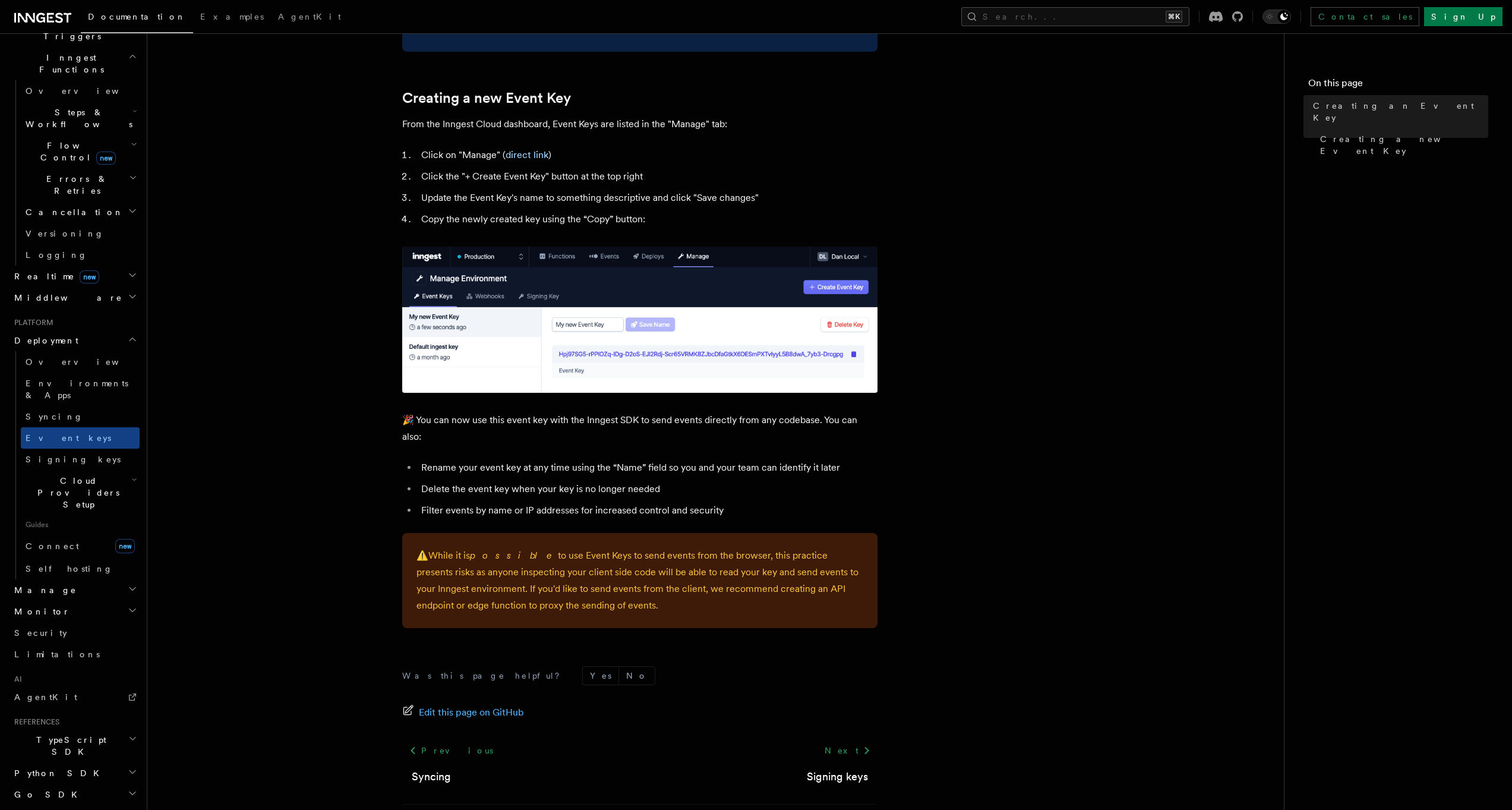
click at [82, 475] on span "Cloud Providers Setup" at bounding box center [76, 492] width 110 height 35
click at [73, 534] on link "Connect new" at bounding box center [80, 546] width 119 height 24
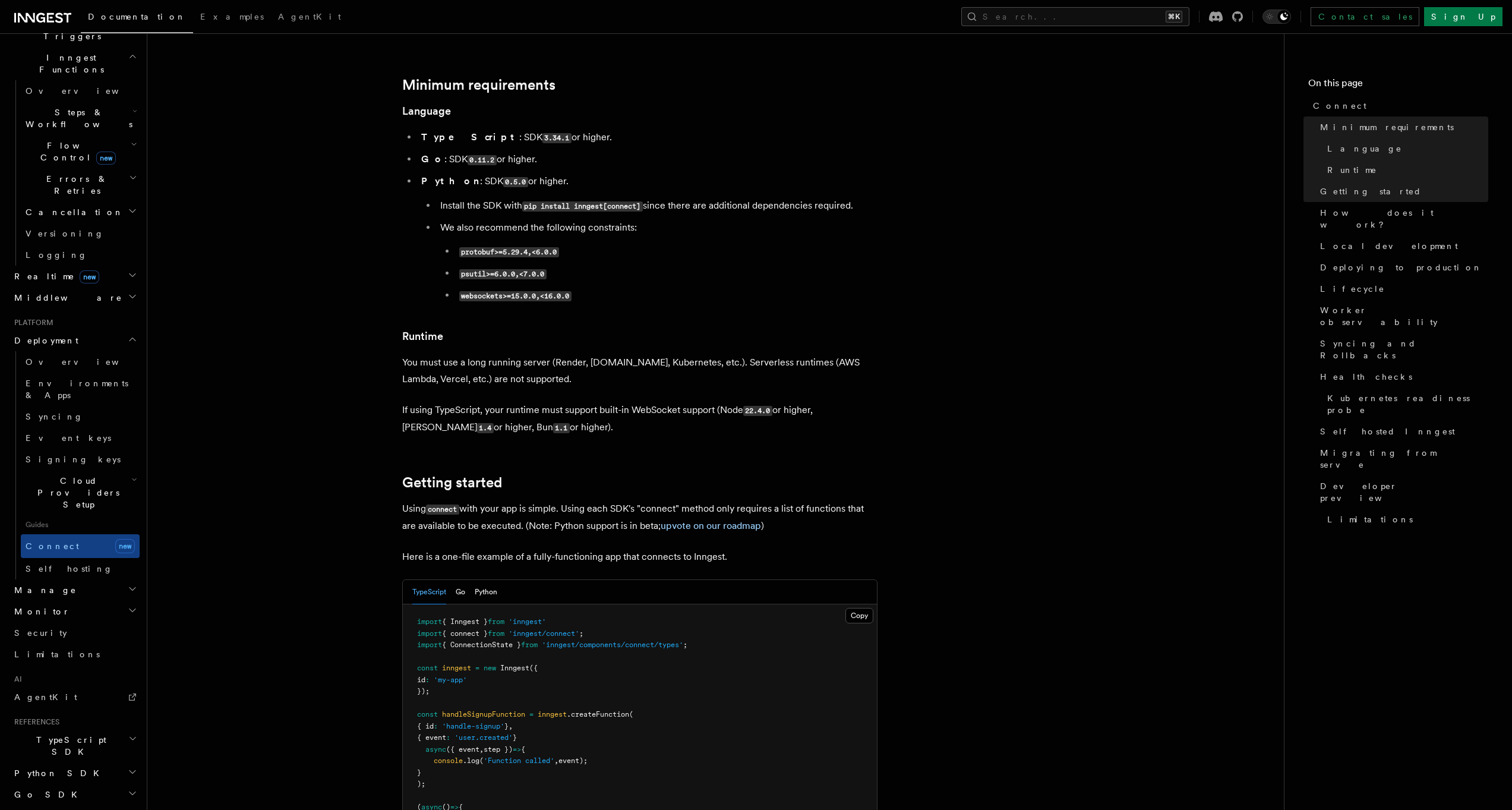
scroll to position [372, 0]
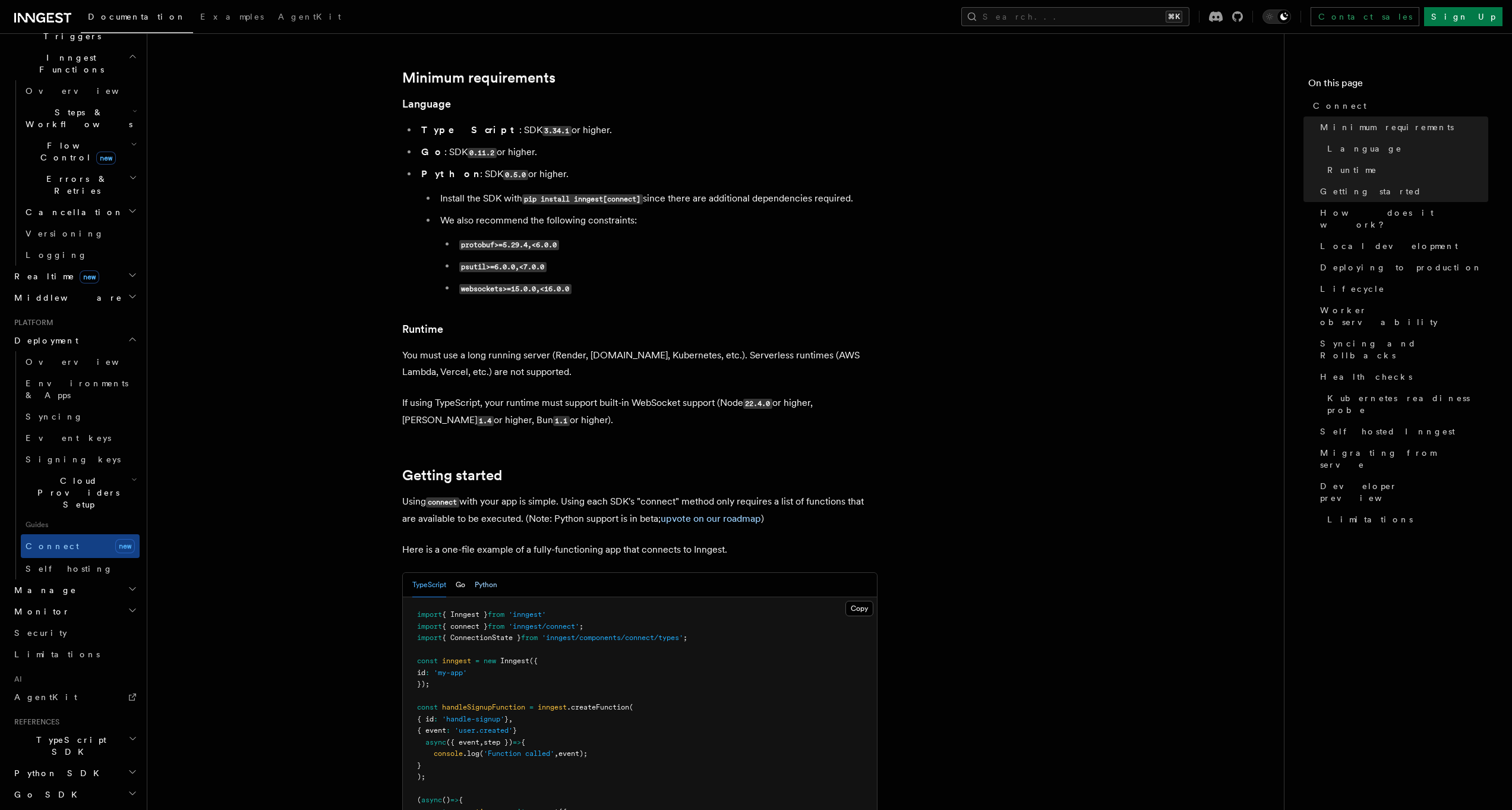
click at [478, 573] on button "Python" at bounding box center [485, 585] width 23 height 24
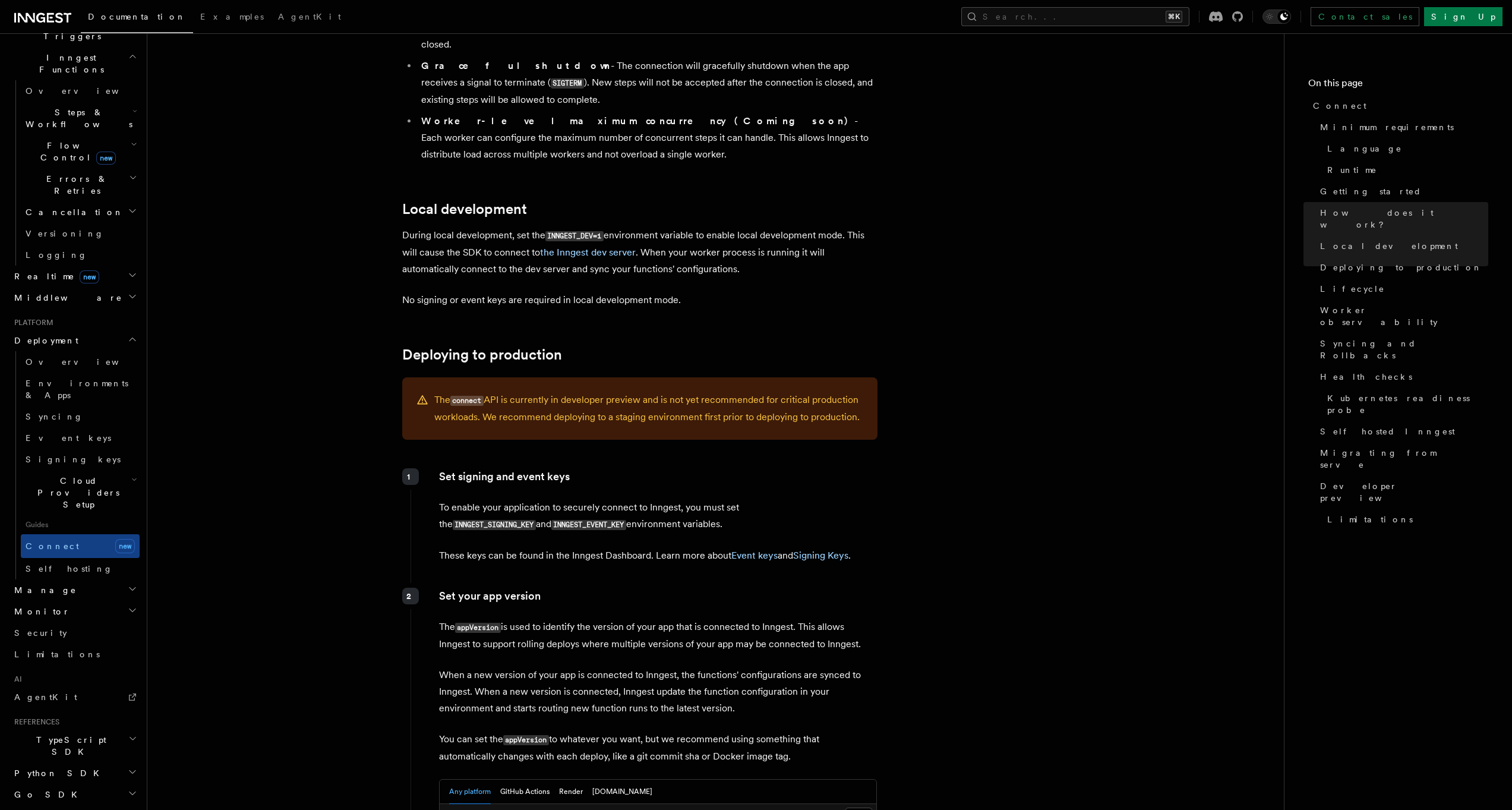
scroll to position [1457, 0]
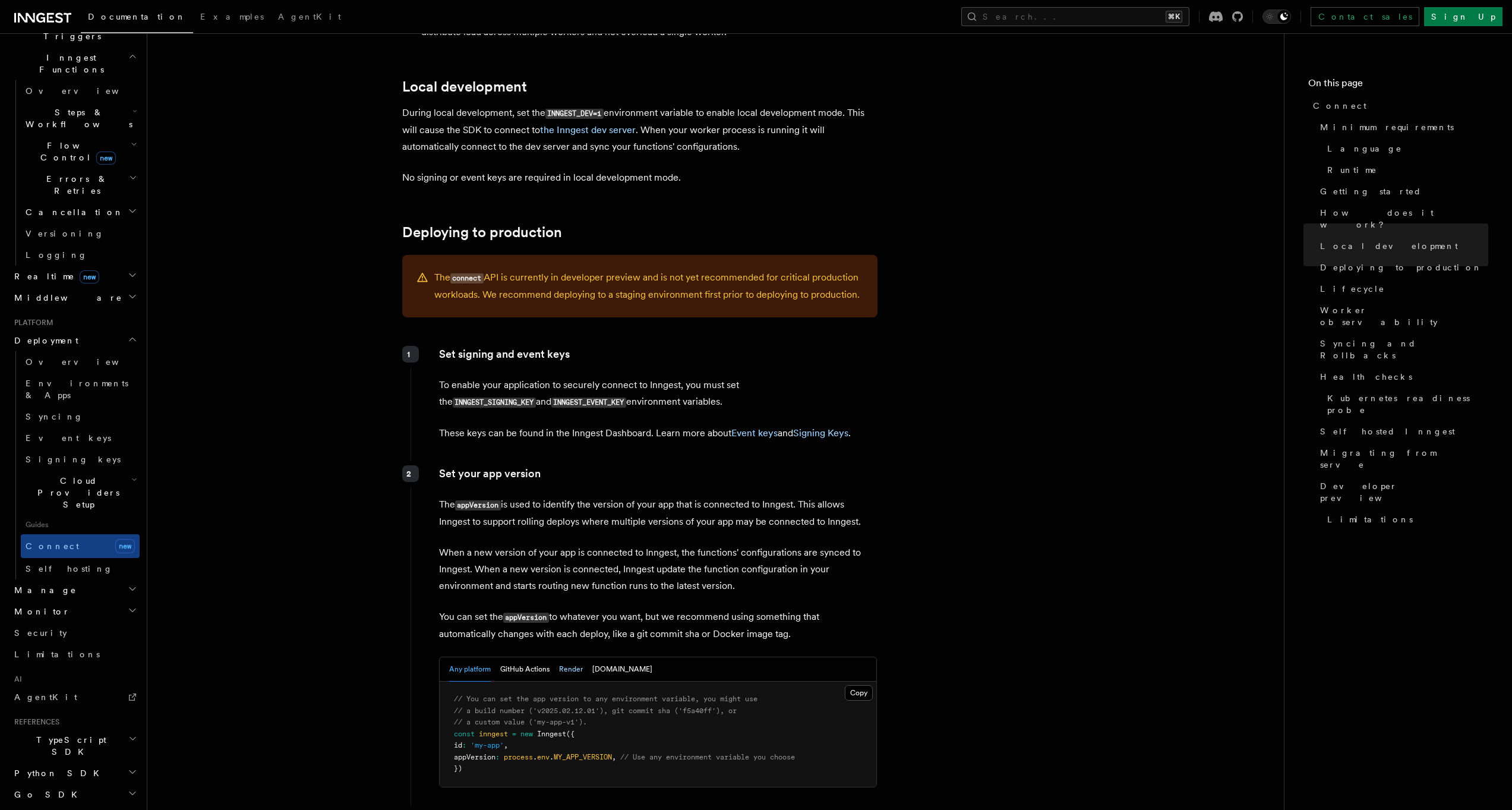
click at [559, 657] on button "Render" at bounding box center [571, 669] width 24 height 24
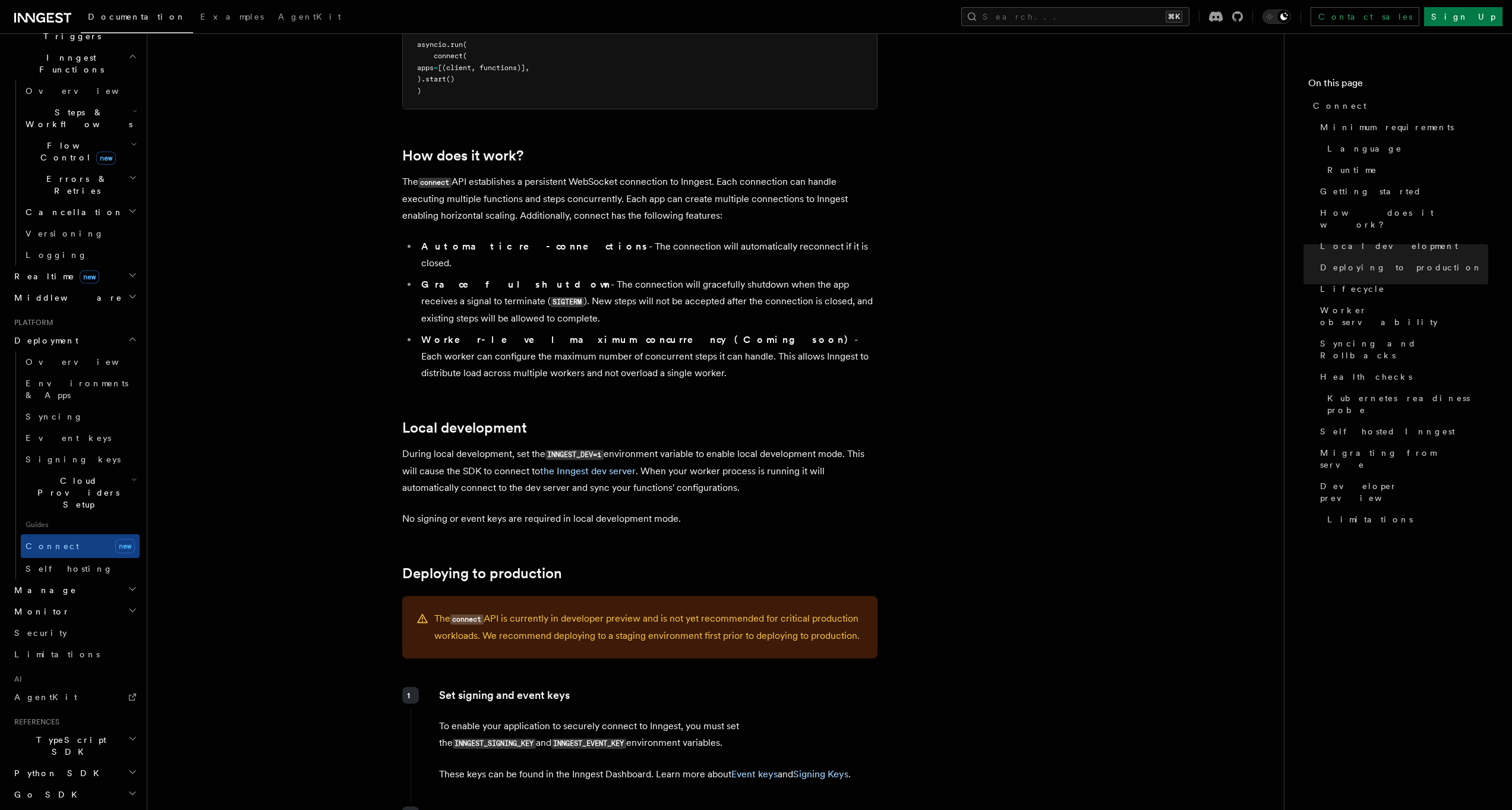
scroll to position [872, 0]
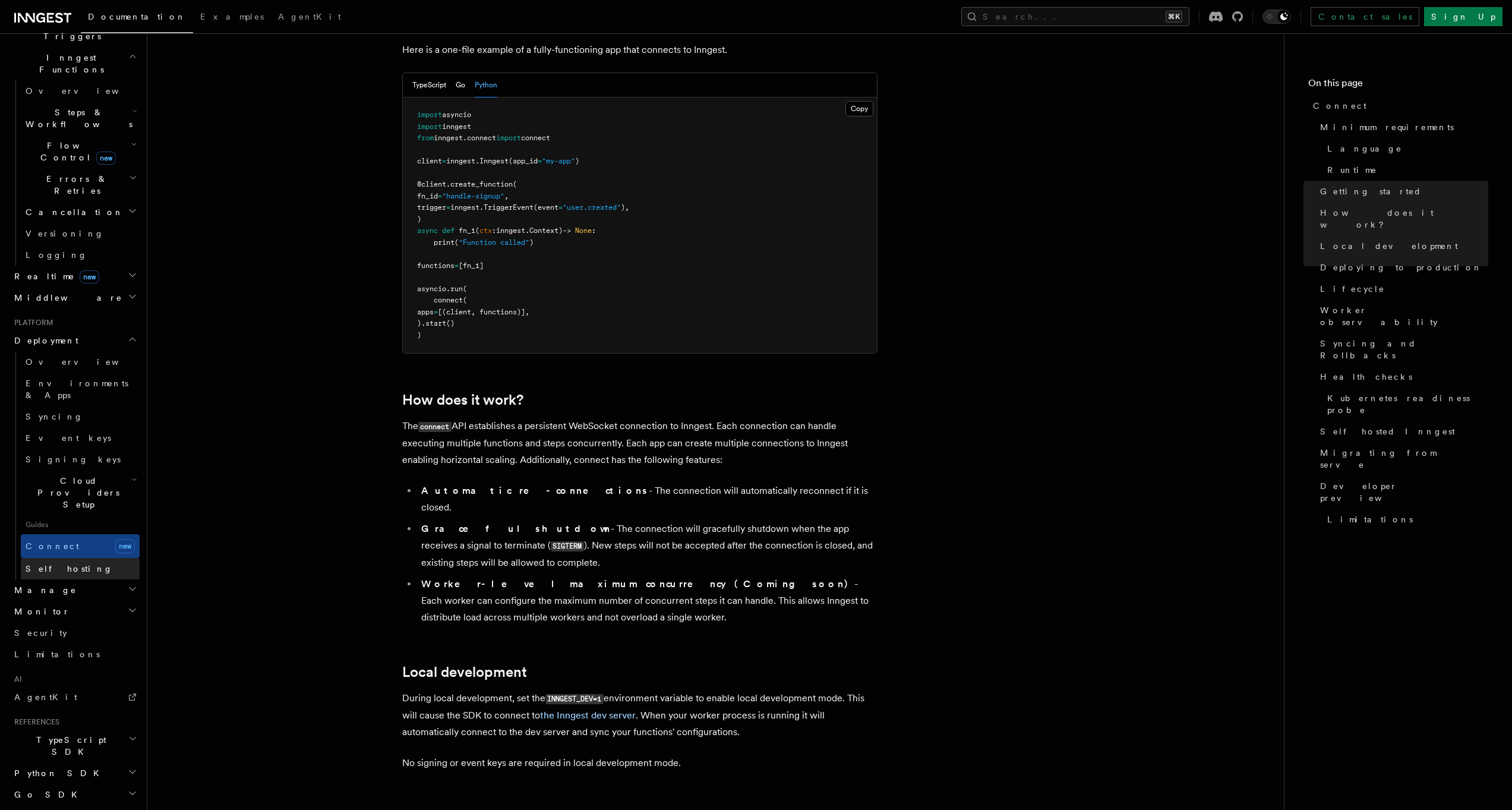
click at [91, 558] on link "Self hosting" at bounding box center [80, 568] width 119 height 21
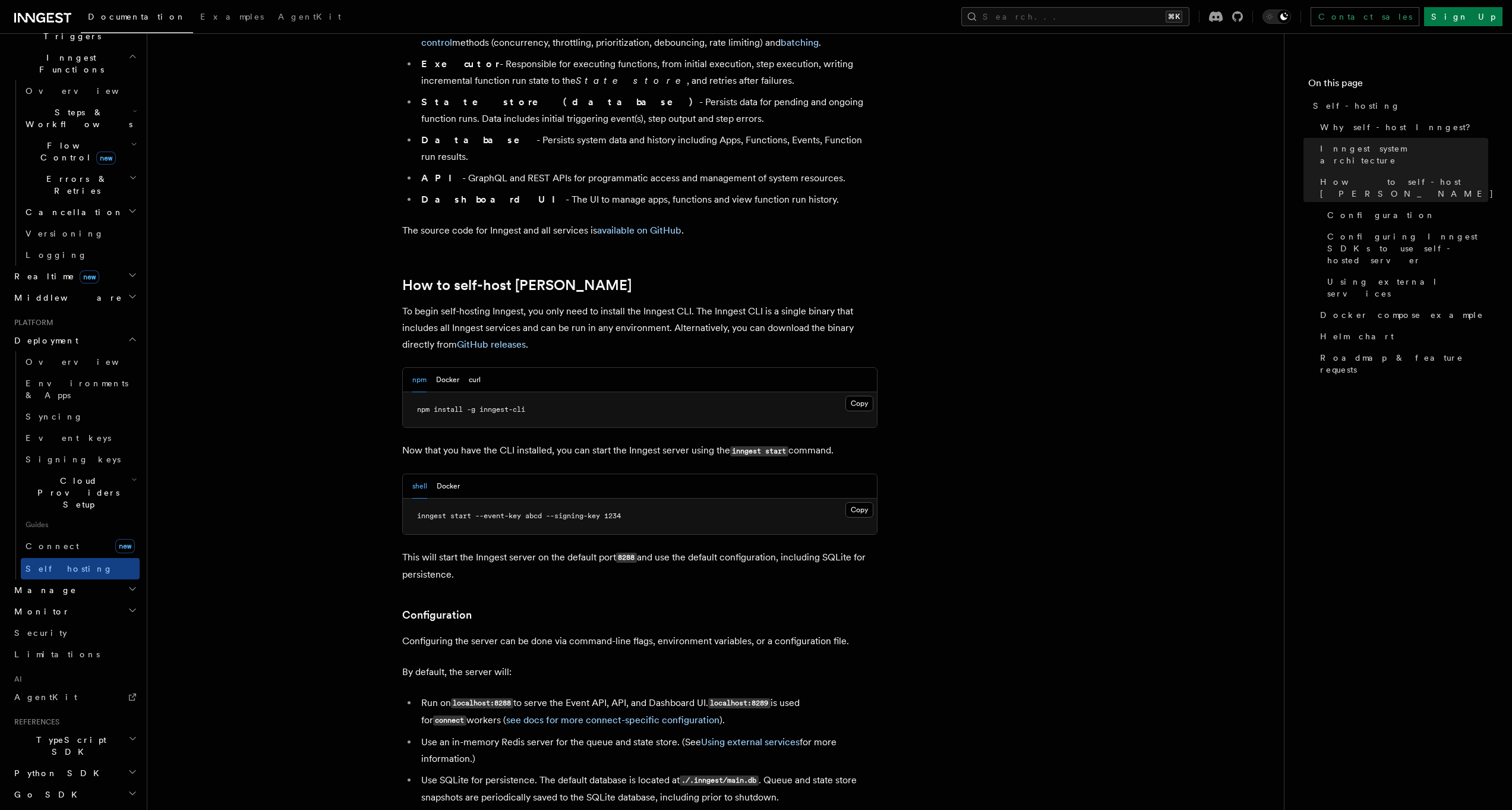
scroll to position [991, 0]
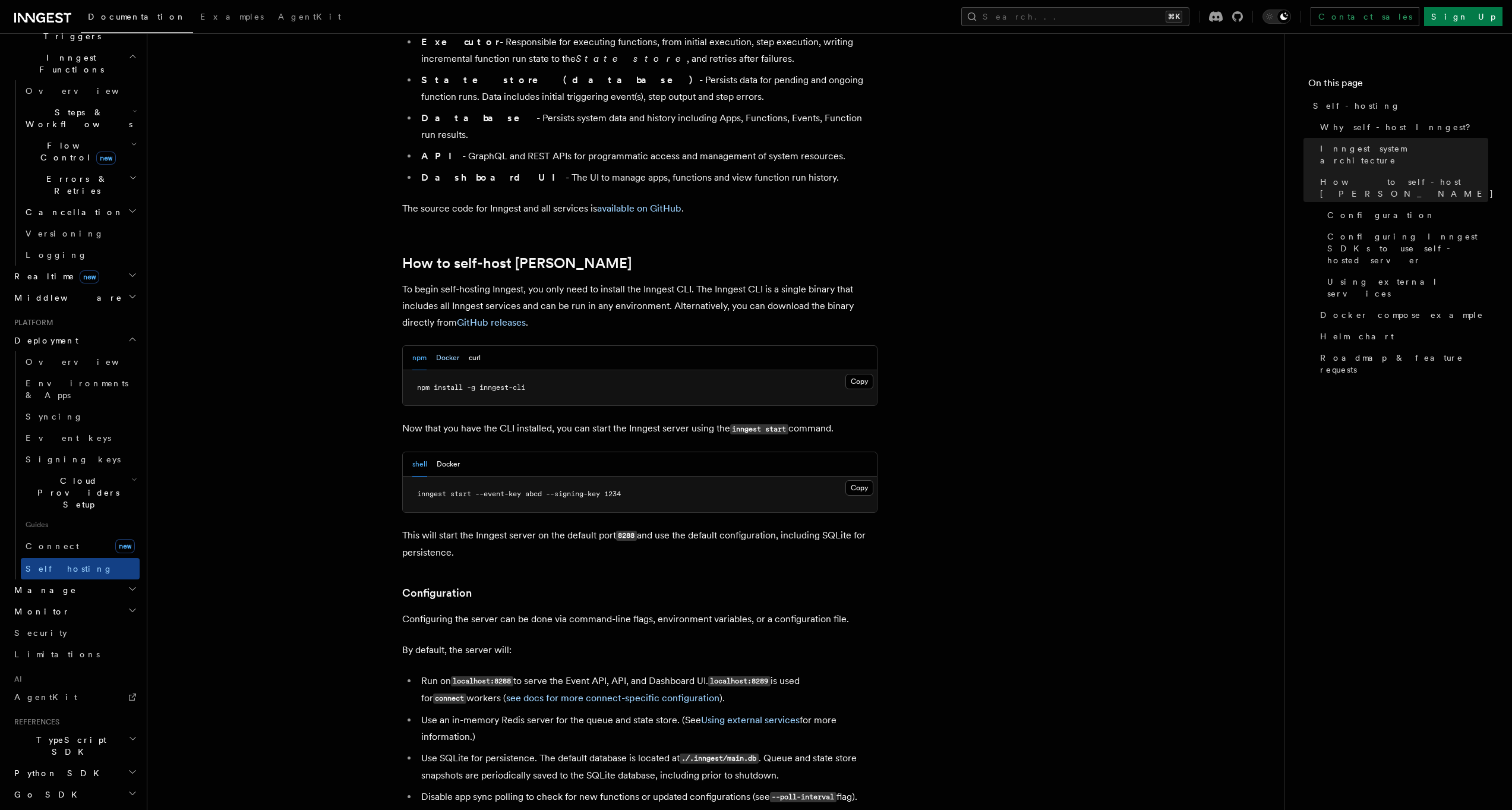
click at [439, 346] on button "Docker" at bounding box center [448, 358] width 23 height 24
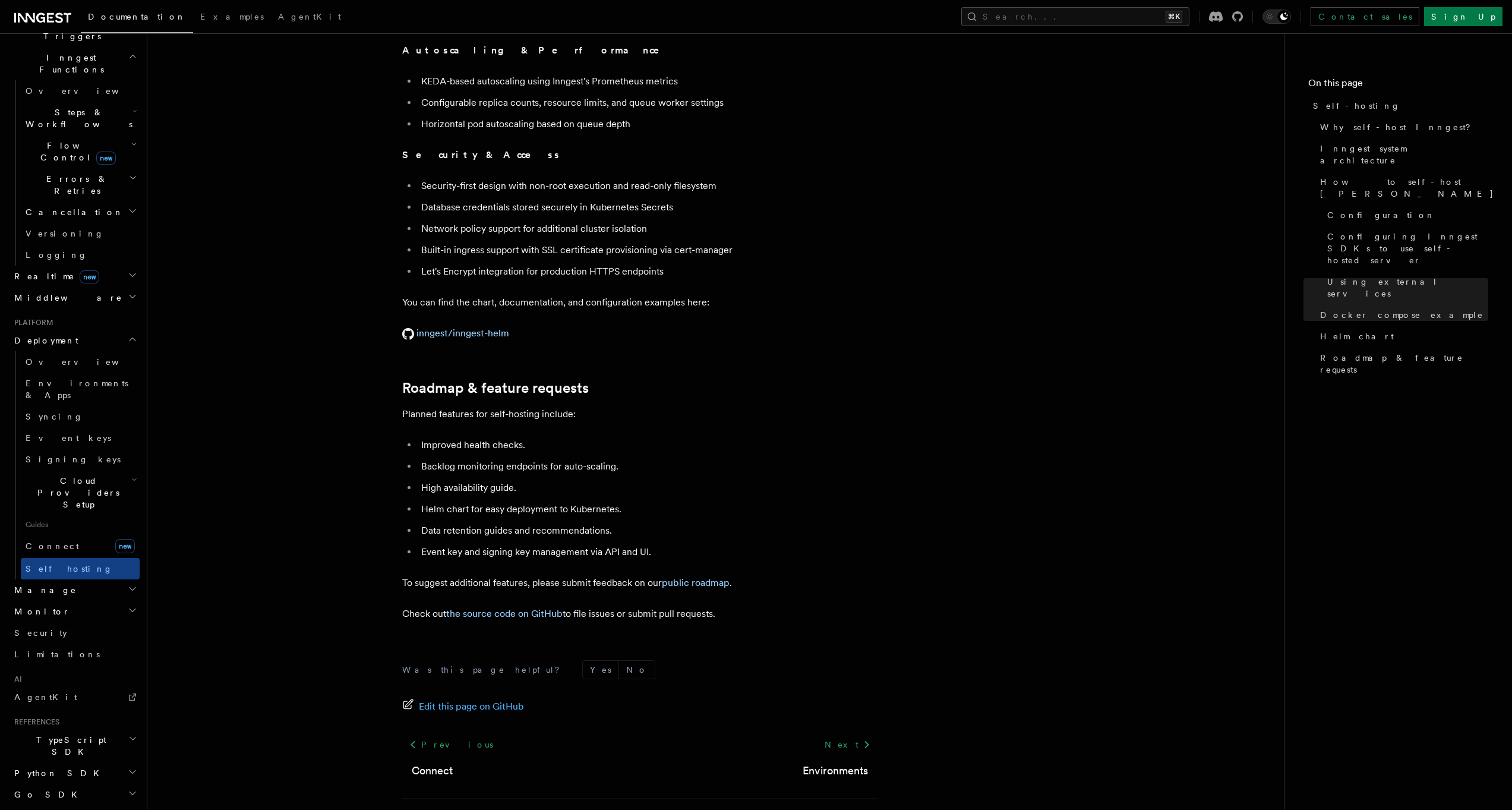
scroll to position [4265, 0]
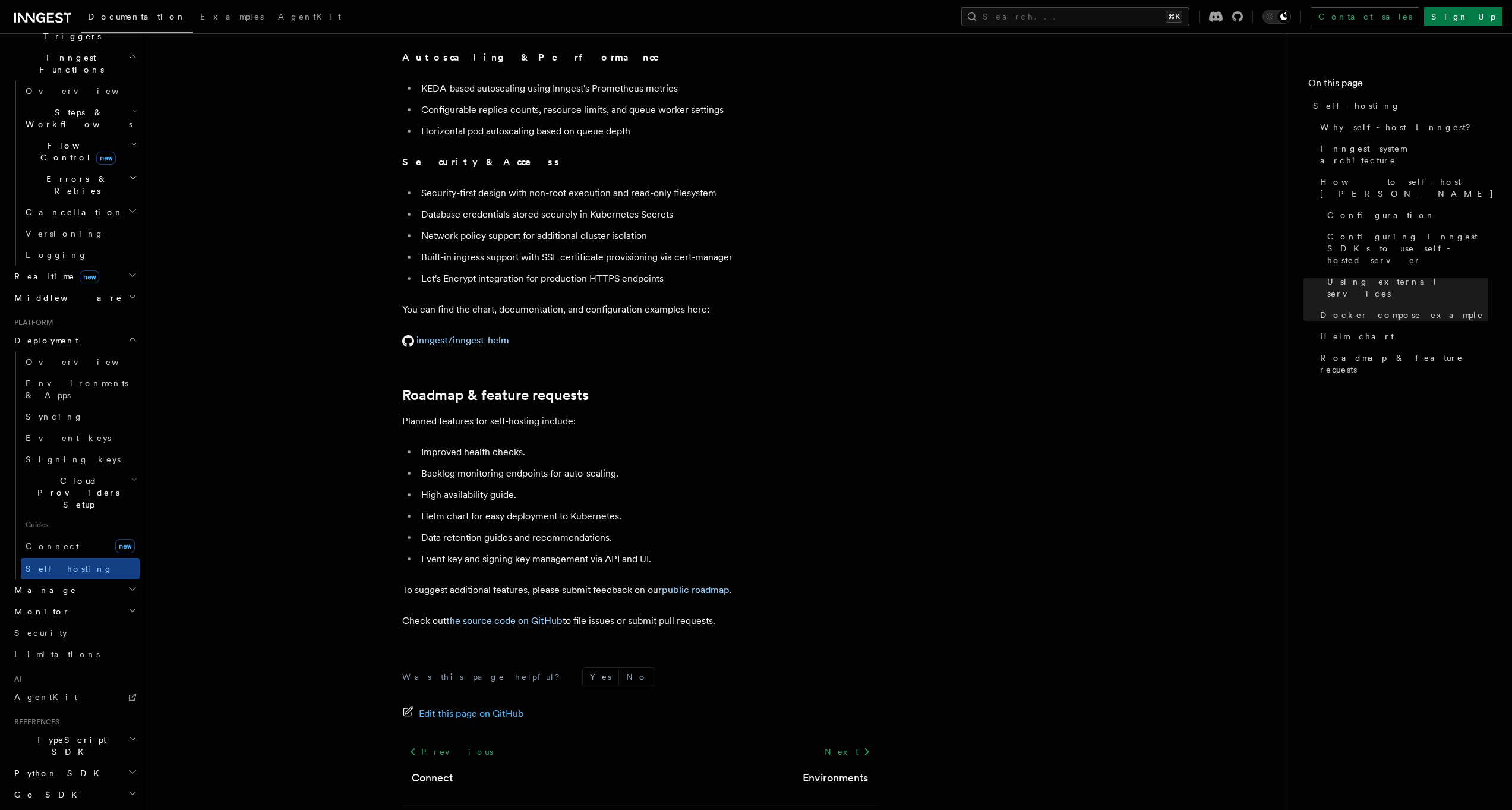
click at [63, 579] on h2 "Manage" at bounding box center [74, 590] width 130 height 21
click at [68, 606] on span "Environments" at bounding box center [77, 611] width 102 height 10
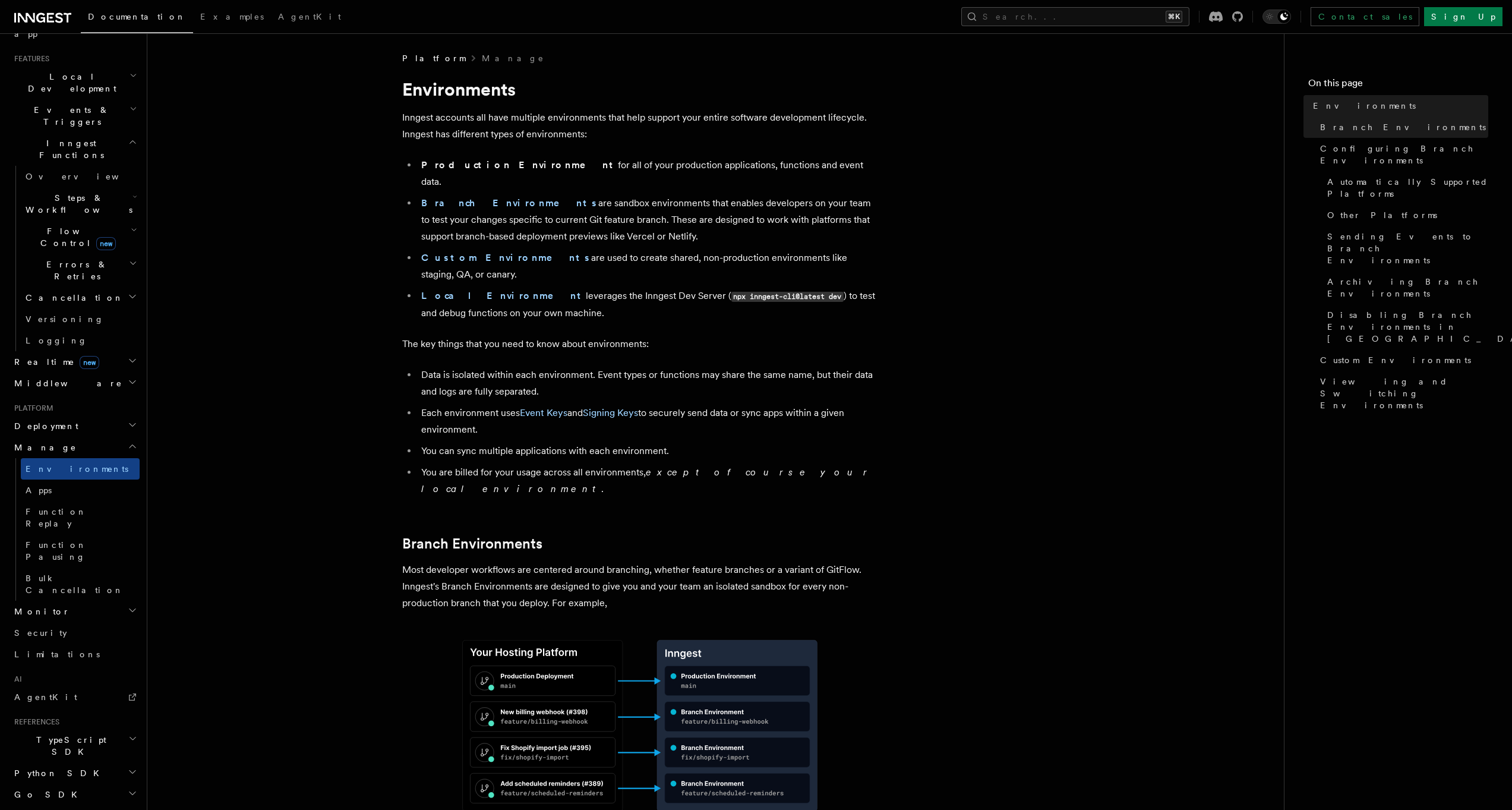
click at [35, 26] on div "Documentation Examples AgentKit Search... ⌘K Contact sales Sign Up" at bounding box center [756, 16] width 1512 height 34
click at [39, 17] on icon at bounding box center [43, 18] width 57 height 14
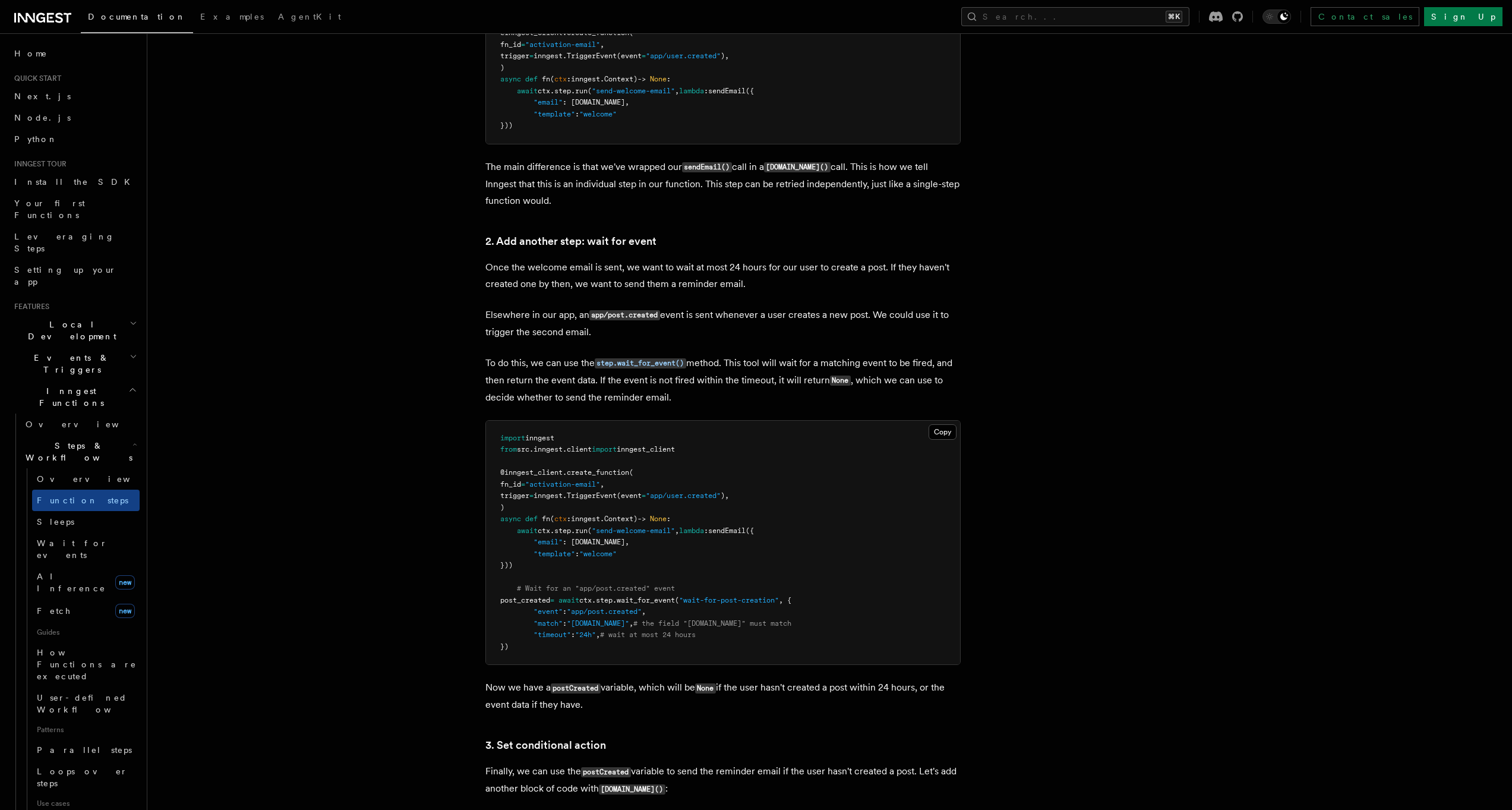
click at [51, 380] on h2 "Inngest Functions" at bounding box center [74, 396] width 130 height 34
click at [41, 478] on h2 "Deployment" at bounding box center [74, 488] width 130 height 21
click at [47, 505] on span "Overview" at bounding box center [87, 510] width 123 height 10
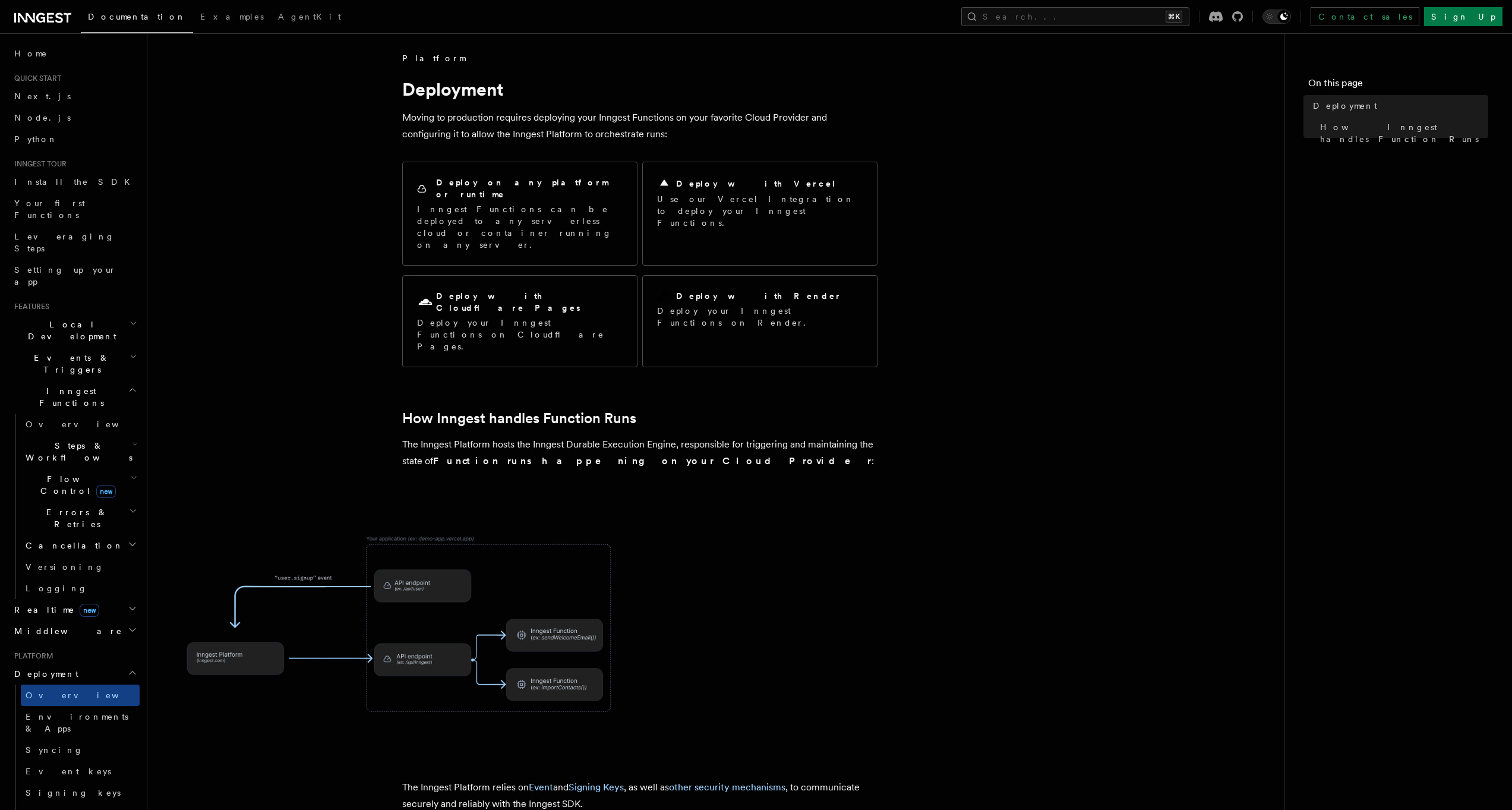
click at [308, 272] on article "Platform Deployment Moving to production requires deploying your Inngest Functi…" at bounding box center [715, 565] width 1098 height 1027
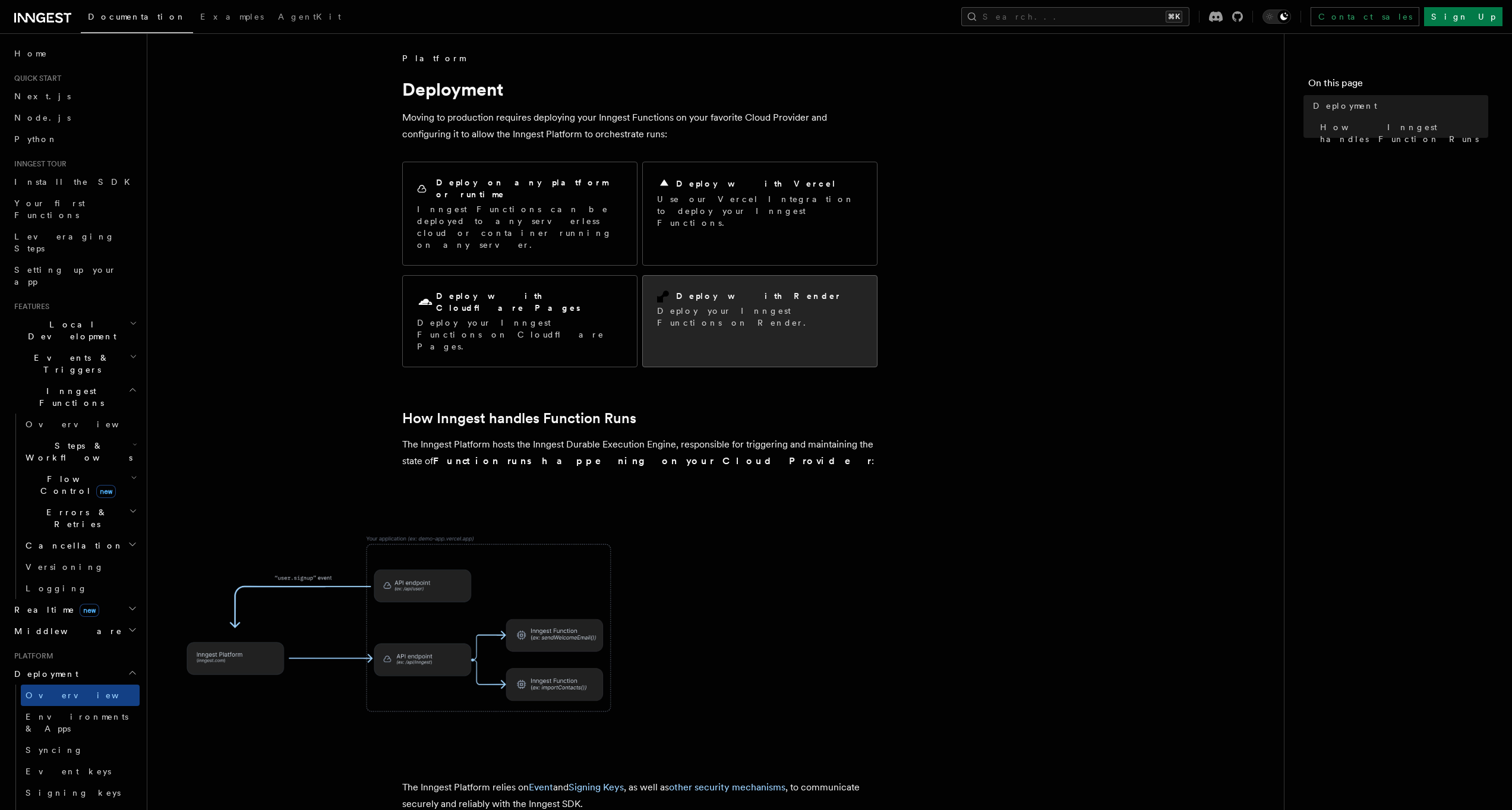
click at [710, 276] on div "Deploy with Render Deploy your Inngest Functions on Render." at bounding box center [760, 309] width 234 height 67
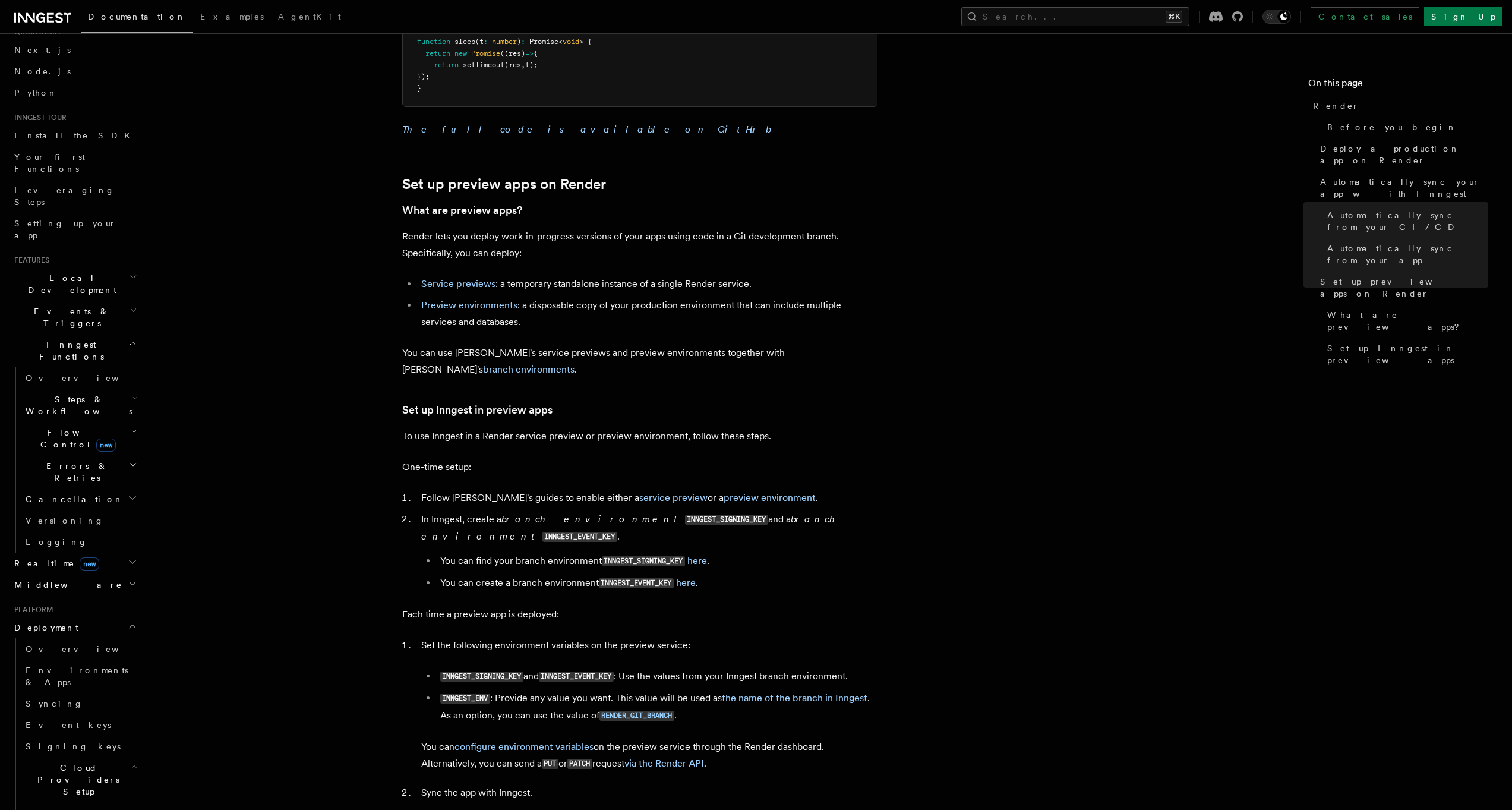
scroll to position [62, 0]
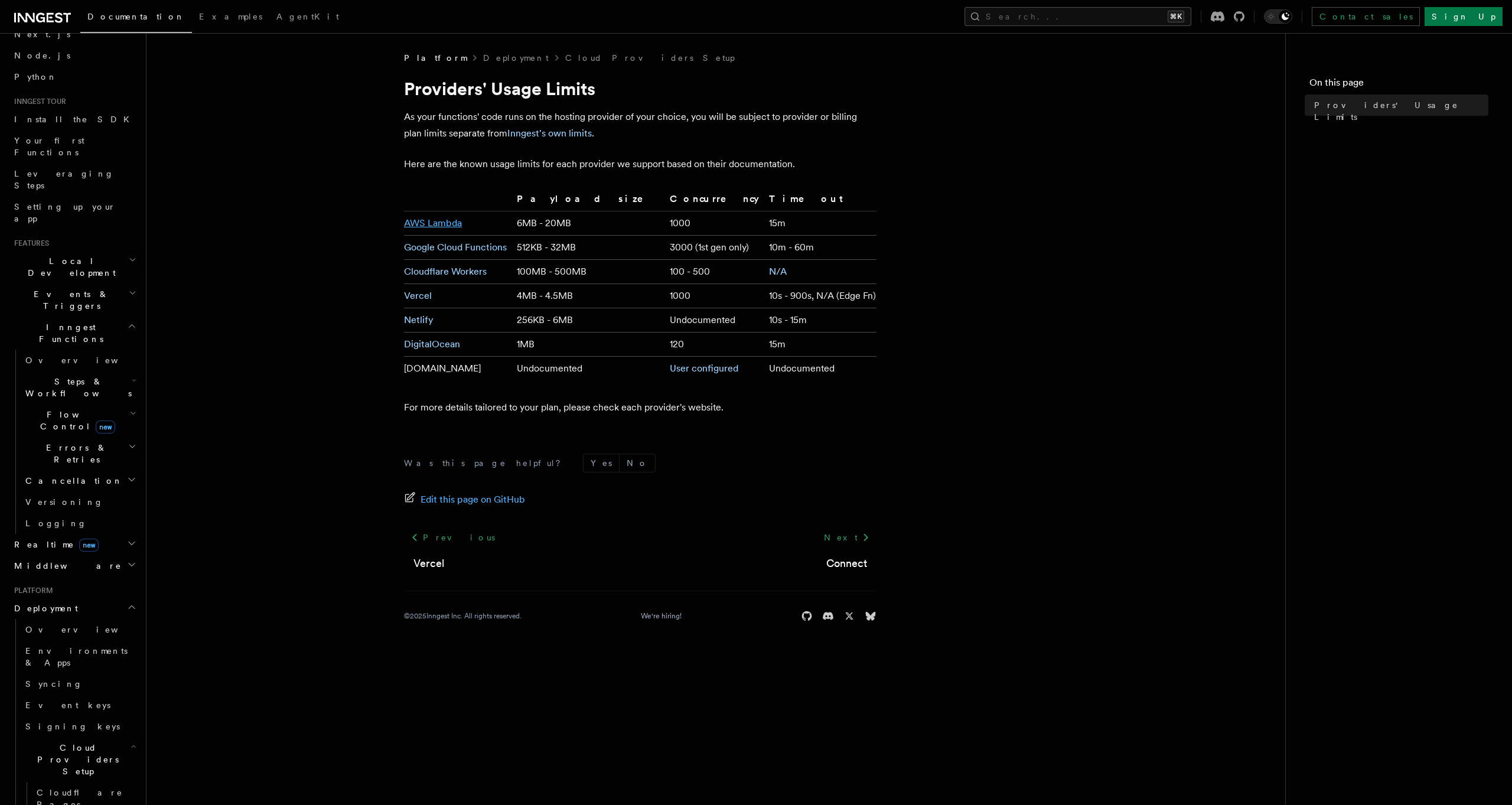
click at [443, 223] on link "AWS Lambda" at bounding box center [432, 222] width 58 height 12
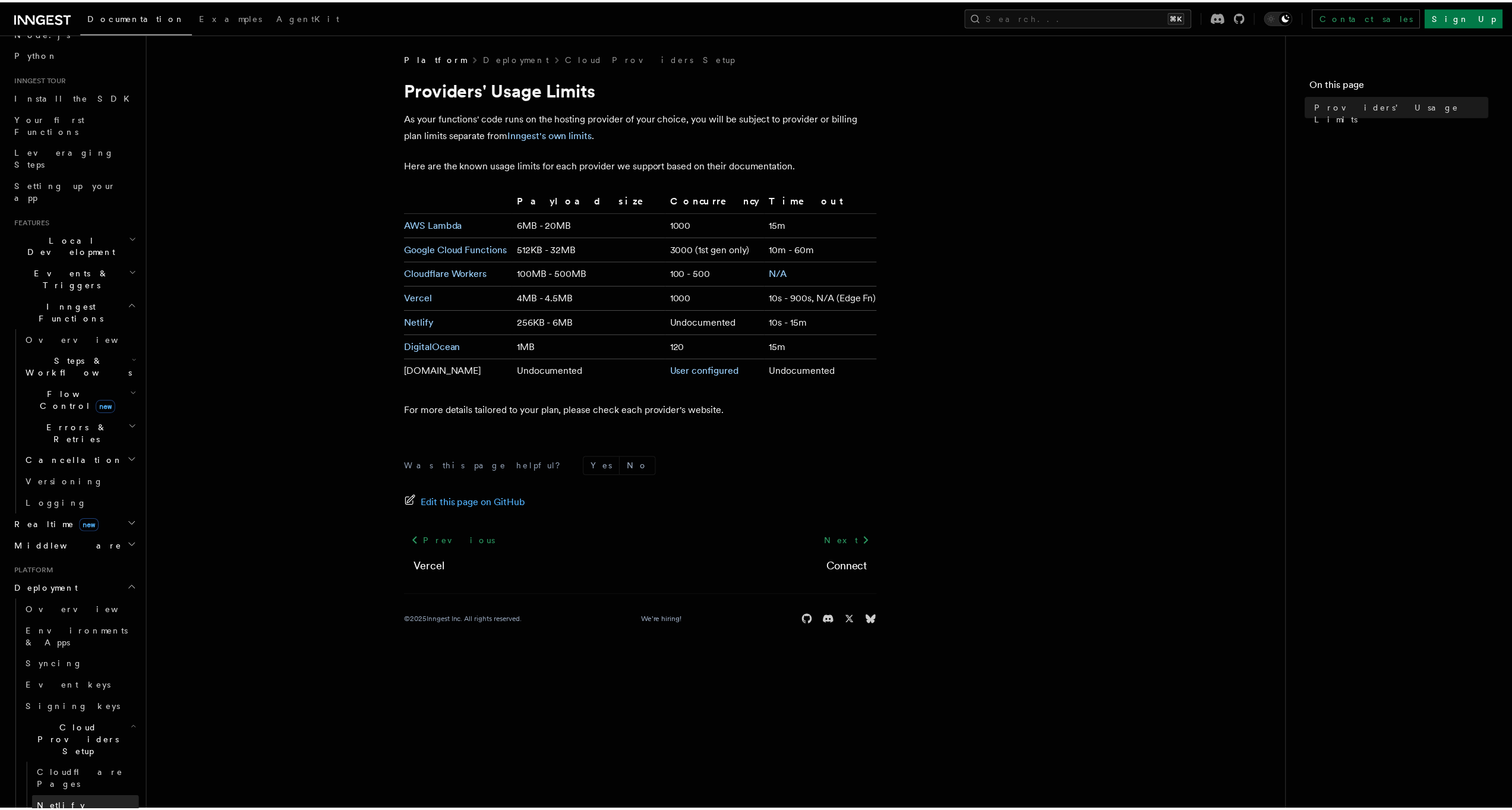
scroll to position [228, 0]
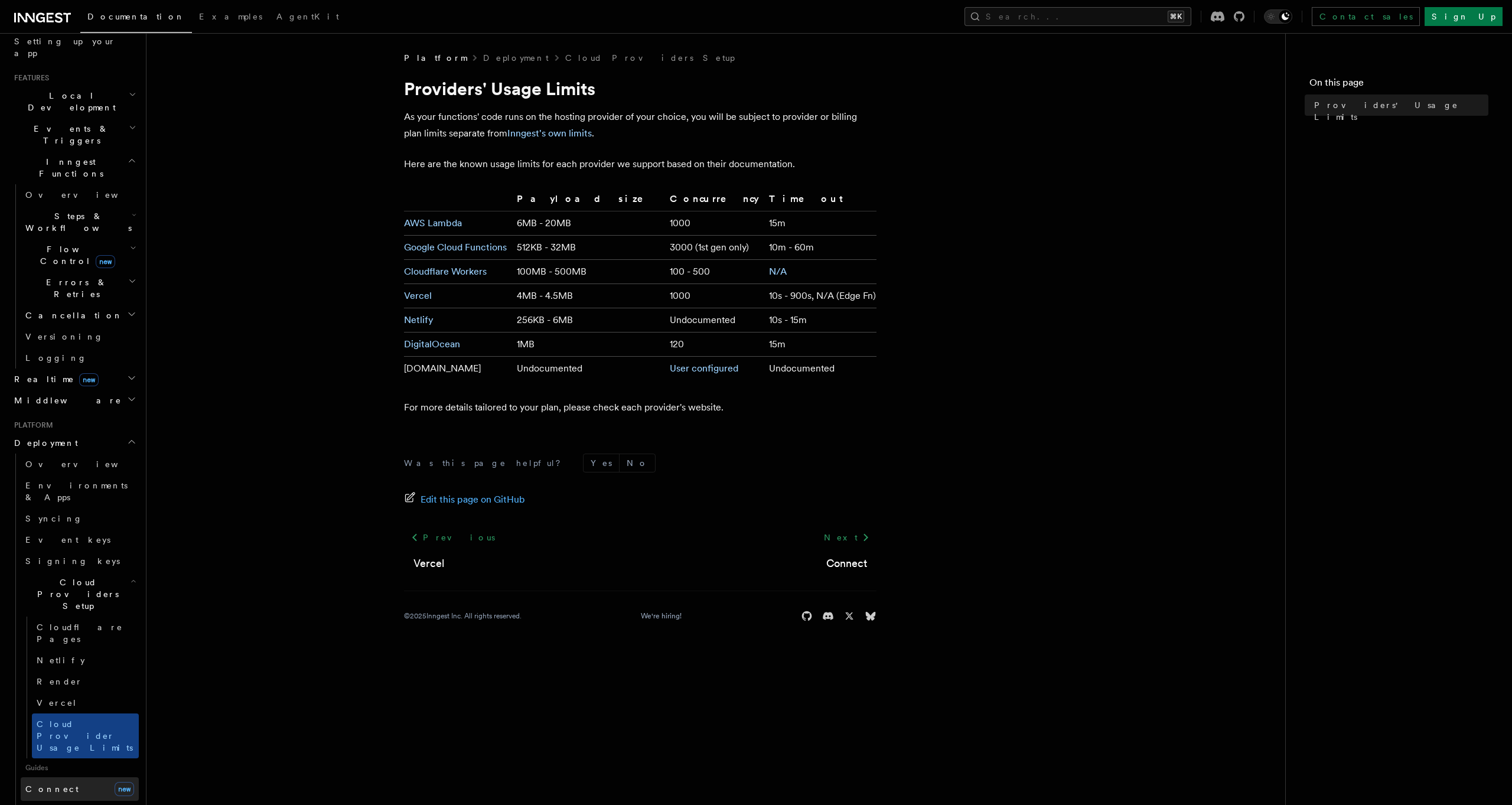
click at [72, 777] on link "Connect new" at bounding box center [79, 789] width 118 height 24
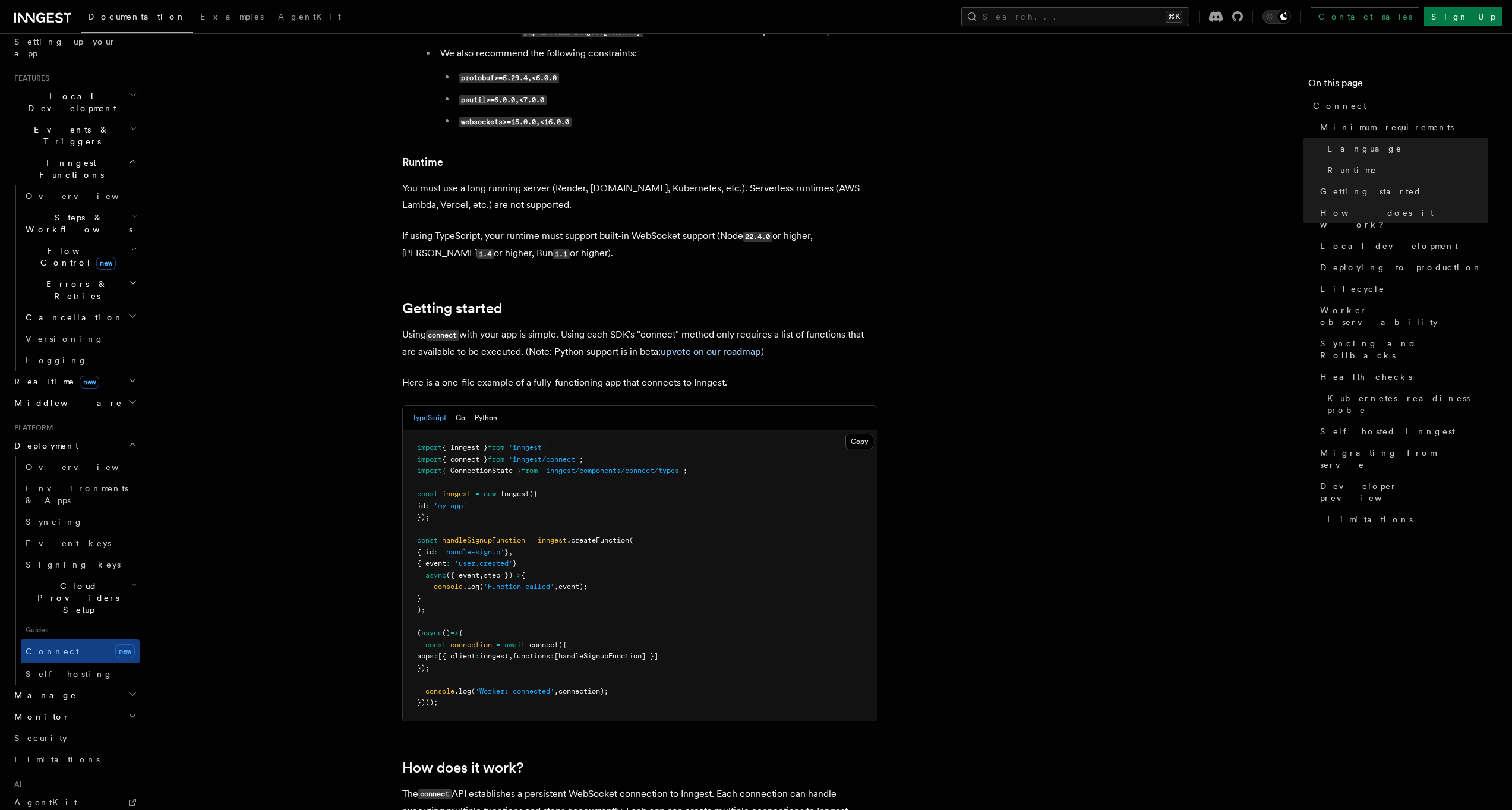
scroll to position [554, 0]
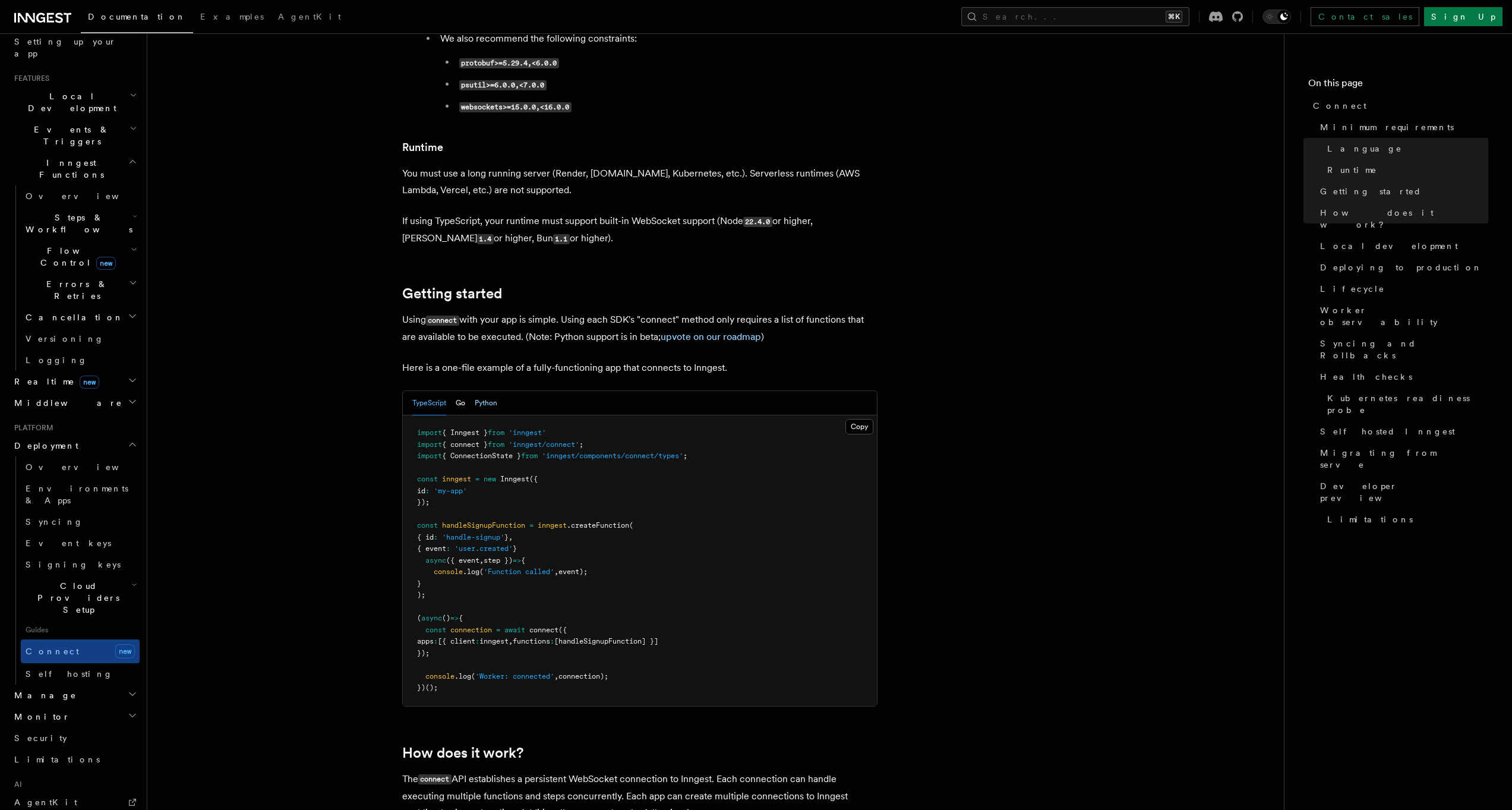
click at [487, 391] on button "Python" at bounding box center [485, 403] width 23 height 24
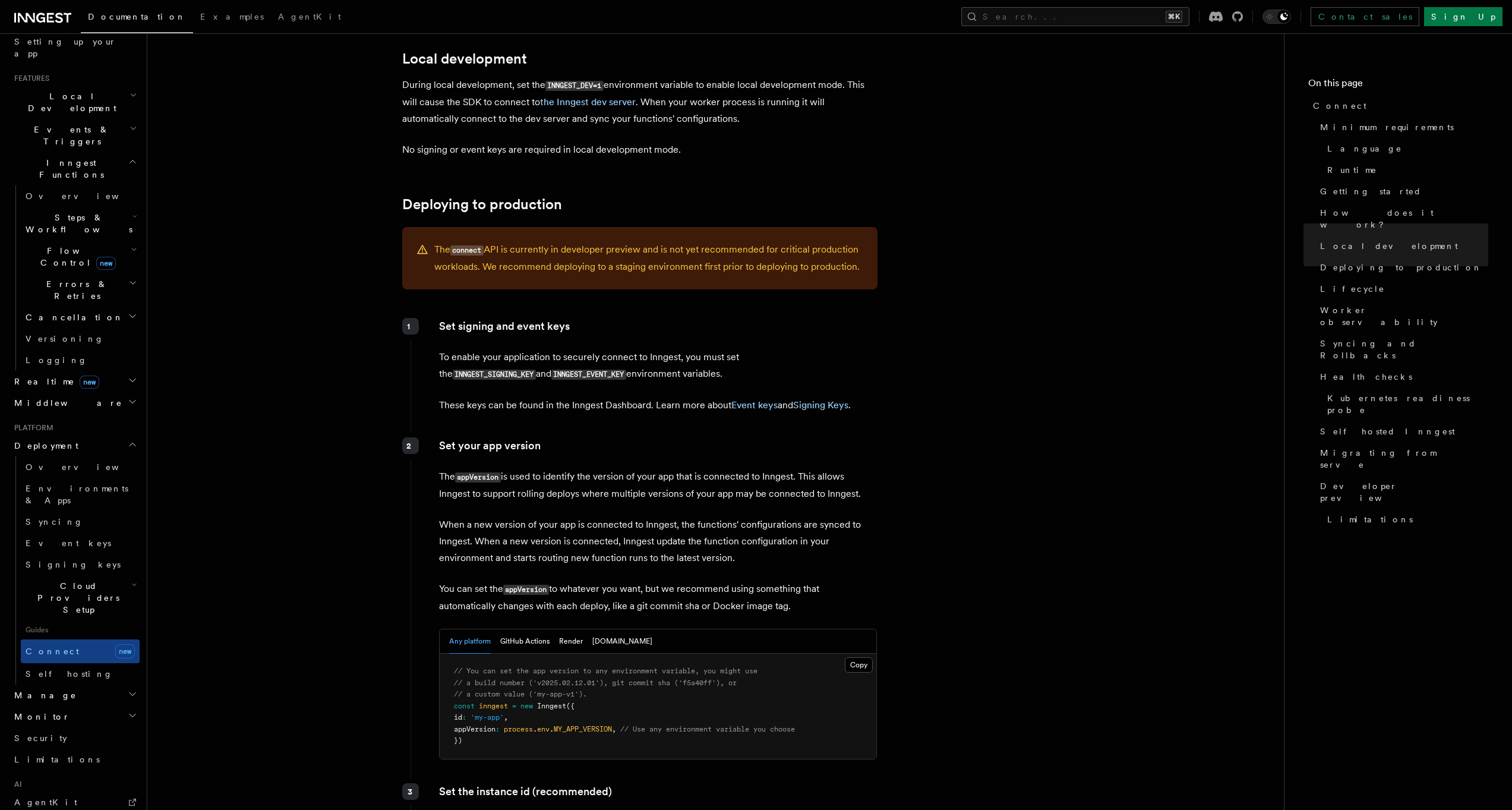
scroll to position [1590, 0]
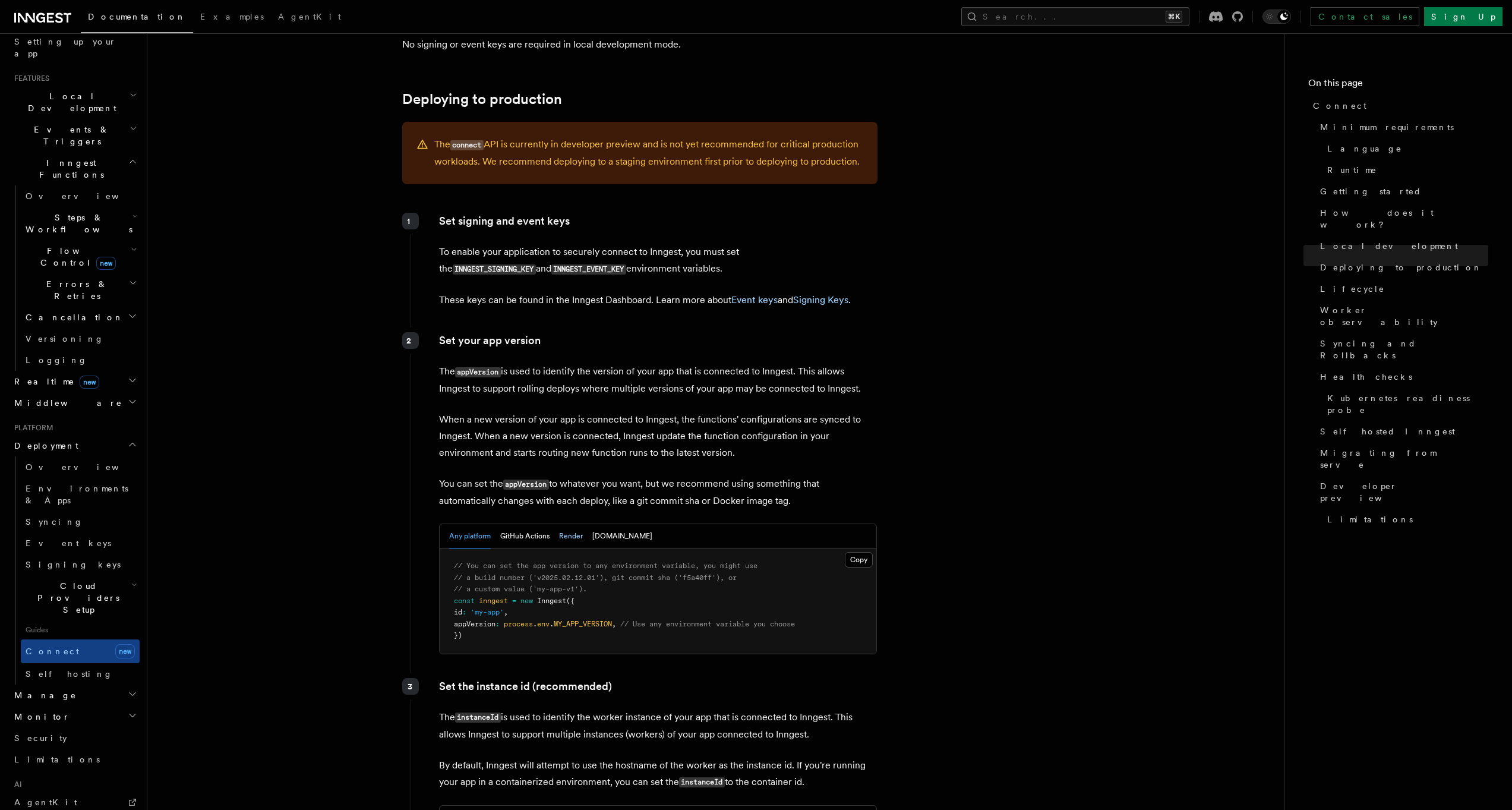
click at [564, 524] on button "Render" at bounding box center [571, 536] width 24 height 24
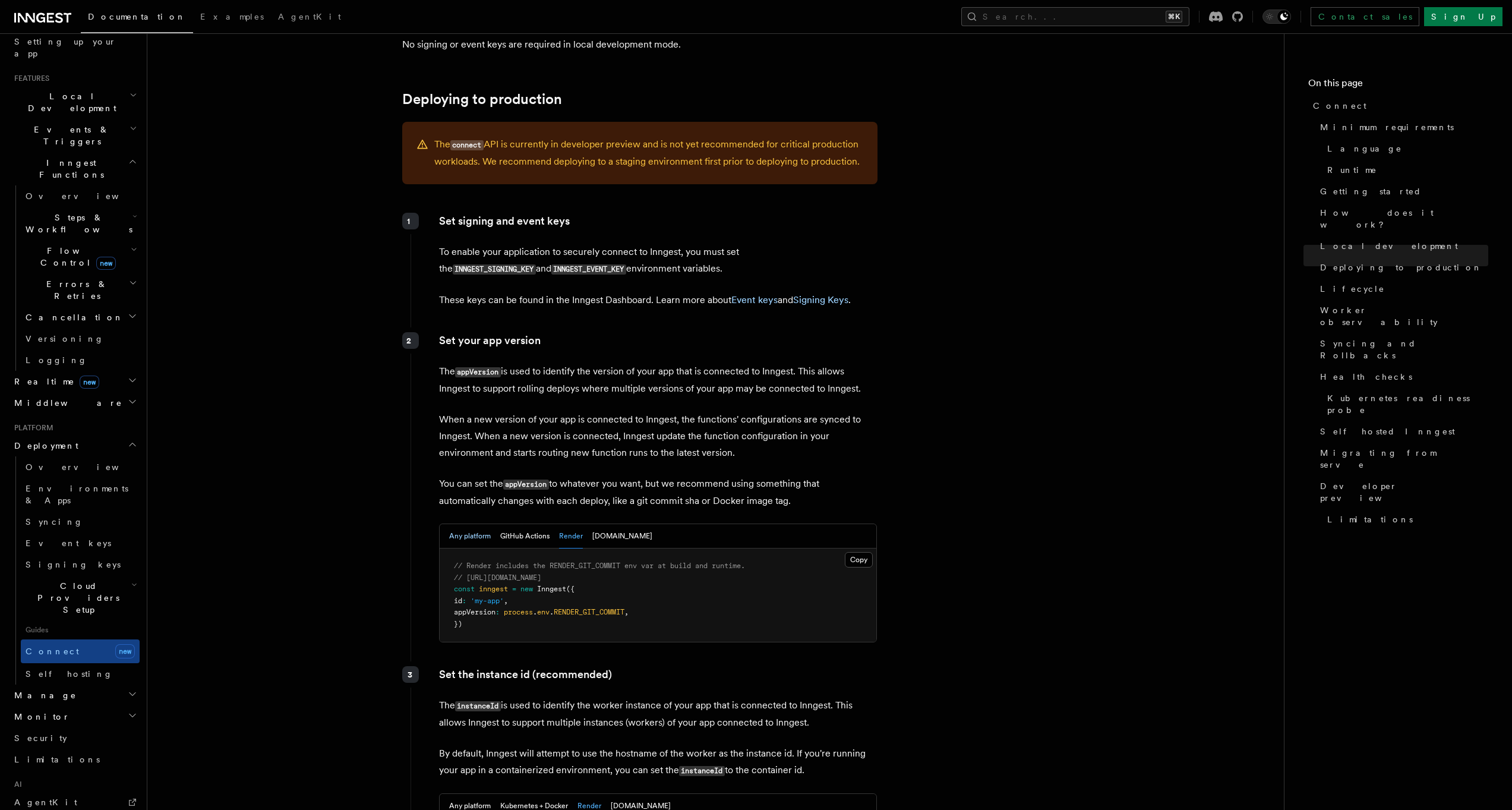
click at [472, 524] on button "Any platform" at bounding box center [470, 536] width 41 height 24
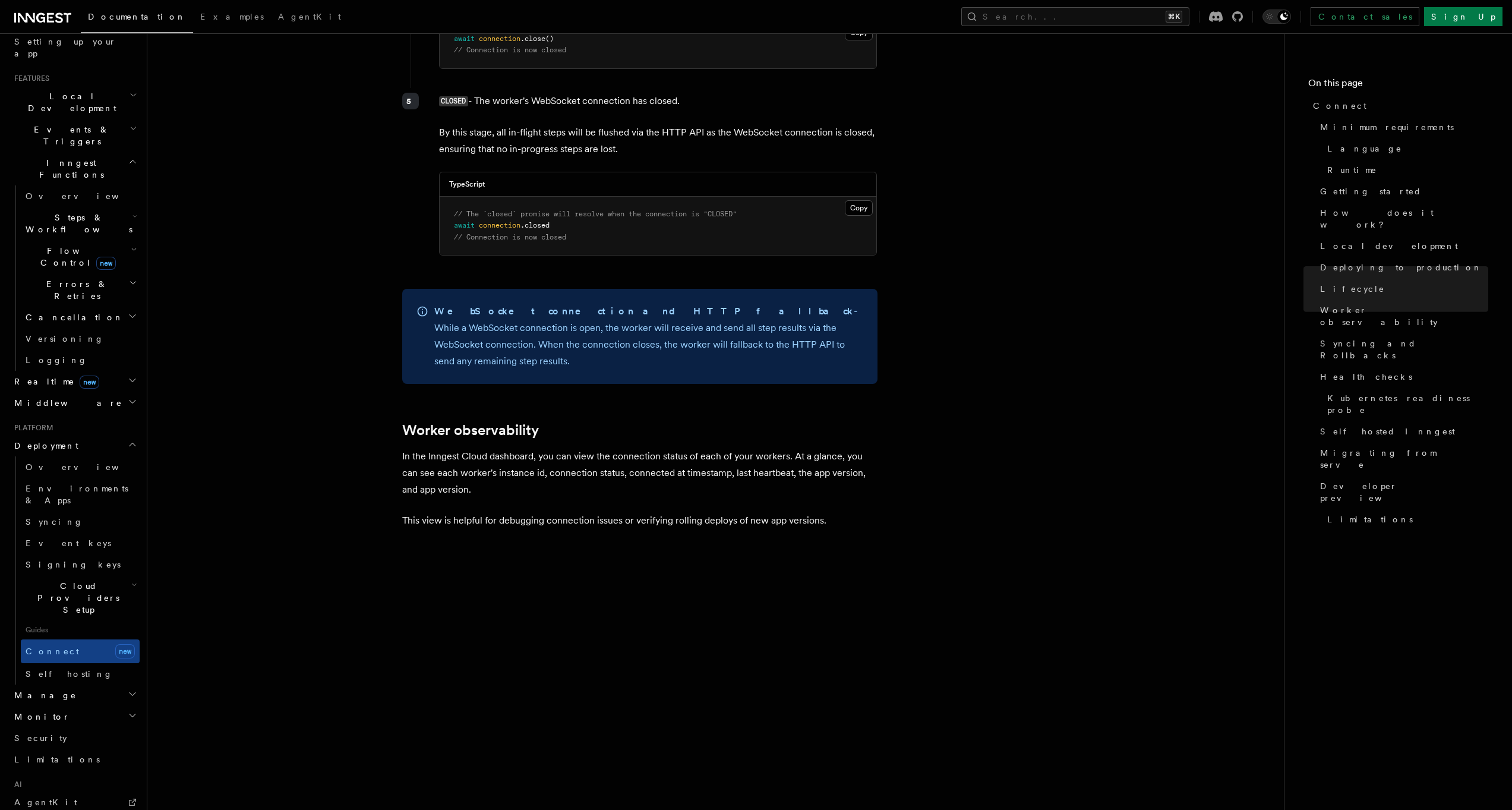
scroll to position [3844, 0]
